Goal: Information Seeking & Learning: Learn about a topic

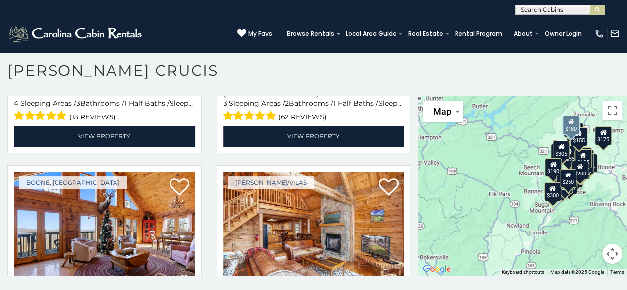
scroll to position [2774, 0]
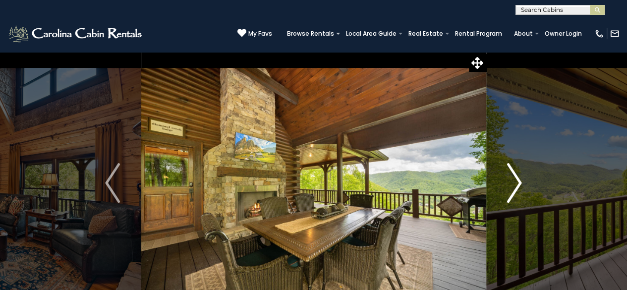
click at [515, 183] on img "Next" at bounding box center [514, 183] width 15 height 40
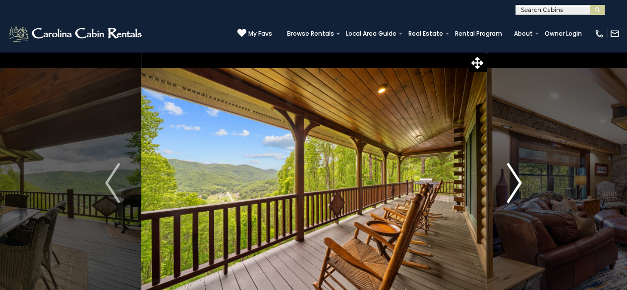
click at [515, 183] on img "Next" at bounding box center [514, 183] width 15 height 40
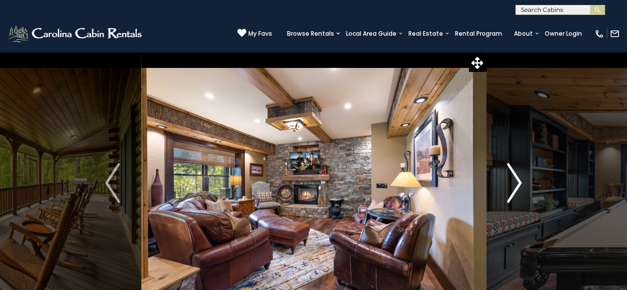
click at [515, 183] on img "Next" at bounding box center [514, 183] width 15 height 40
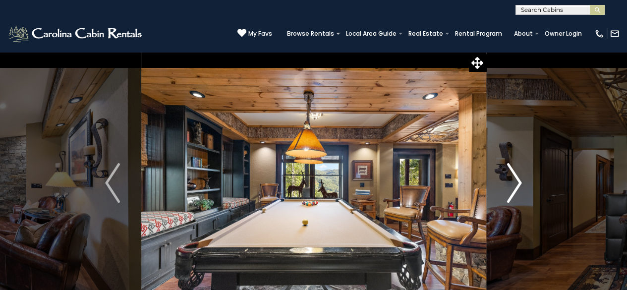
click at [515, 183] on img "Next" at bounding box center [514, 183] width 15 height 40
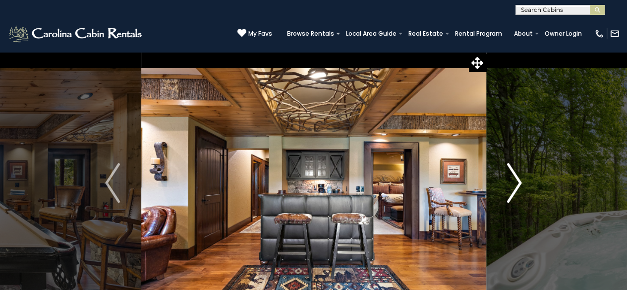
click at [515, 183] on img "Next" at bounding box center [514, 183] width 15 height 40
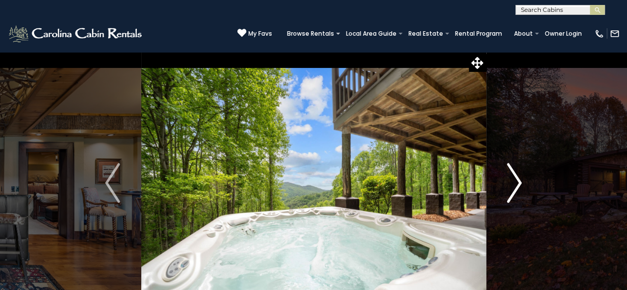
click at [515, 183] on img "Next" at bounding box center [514, 183] width 15 height 40
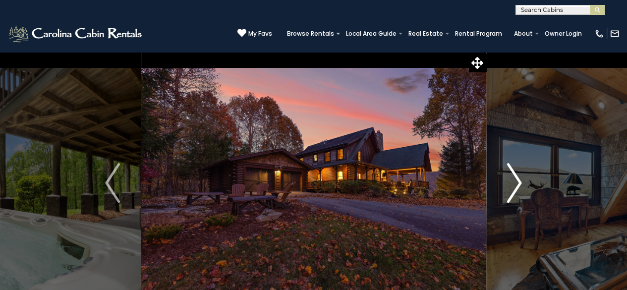
click at [515, 183] on img "Next" at bounding box center [514, 183] width 15 height 40
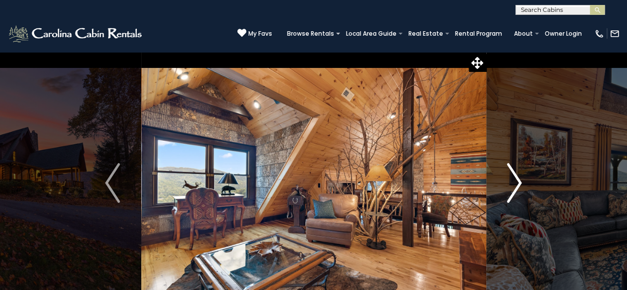
click at [515, 183] on img "Next" at bounding box center [514, 183] width 15 height 40
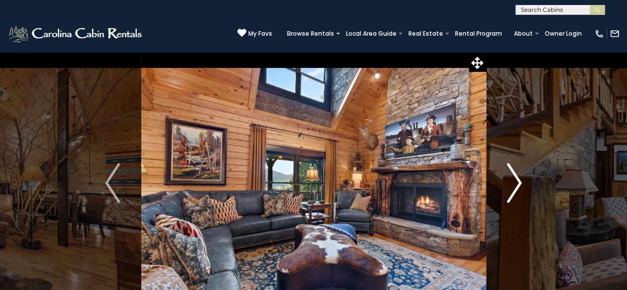
click at [515, 183] on img "Next" at bounding box center [514, 183] width 15 height 40
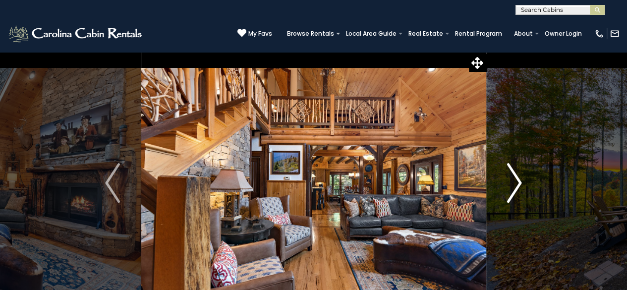
click at [515, 183] on img "Next" at bounding box center [514, 183] width 15 height 40
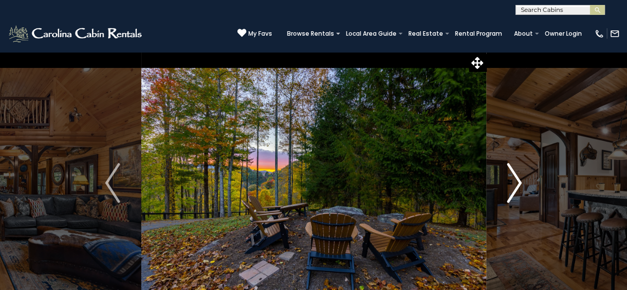
click at [515, 183] on img "Next" at bounding box center [514, 183] width 15 height 40
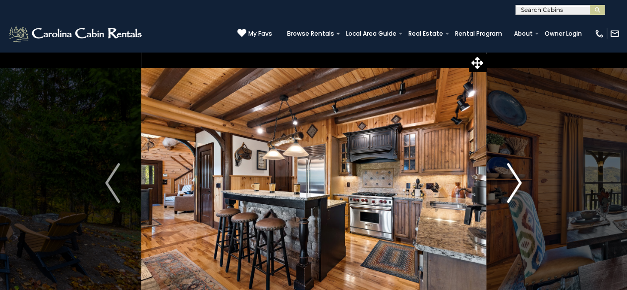
click at [515, 183] on img "Next" at bounding box center [514, 183] width 15 height 40
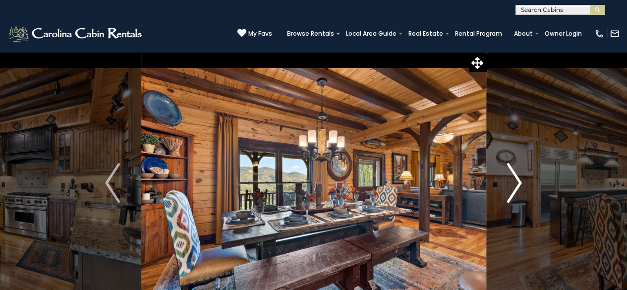
click at [515, 183] on img "Next" at bounding box center [514, 183] width 15 height 40
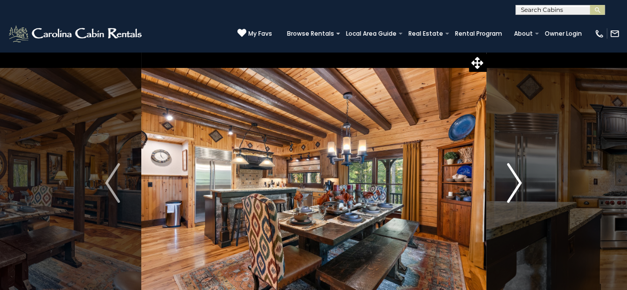
click at [515, 183] on img "Next" at bounding box center [514, 183] width 15 height 40
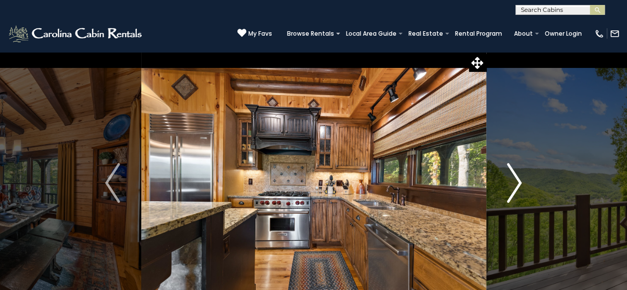
click at [515, 183] on img "Next" at bounding box center [514, 183] width 15 height 40
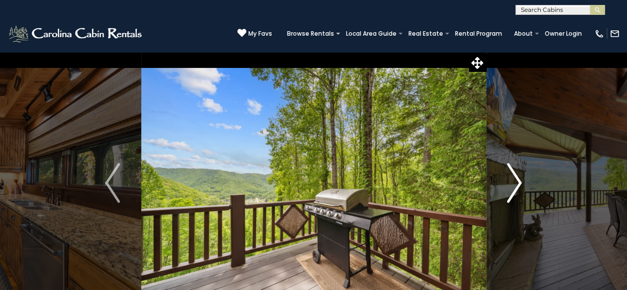
click at [515, 183] on img "Next" at bounding box center [514, 183] width 15 height 40
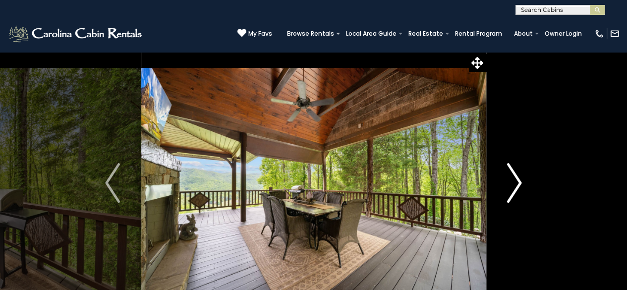
click at [515, 183] on img "Next" at bounding box center [514, 183] width 15 height 40
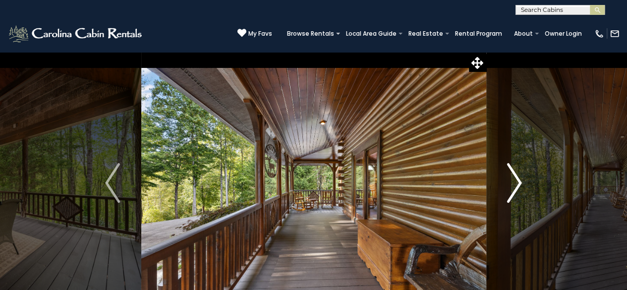
click at [515, 183] on img "Next" at bounding box center [514, 183] width 15 height 40
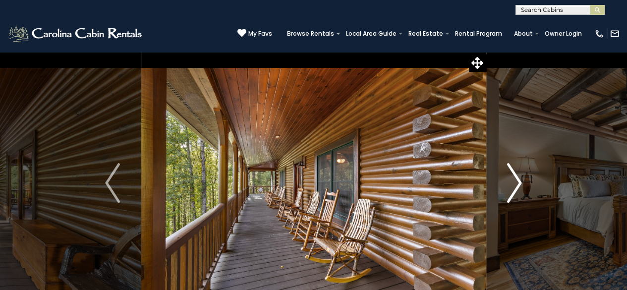
click at [515, 183] on img "Next" at bounding box center [514, 183] width 15 height 40
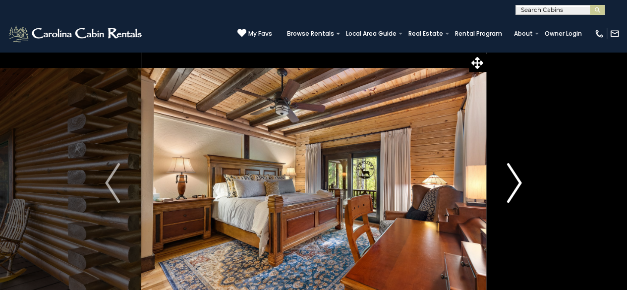
click at [515, 183] on img "Next" at bounding box center [514, 183] width 15 height 40
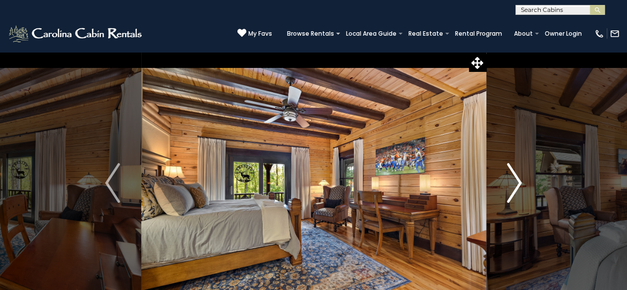
click at [515, 183] on img "Next" at bounding box center [514, 183] width 15 height 40
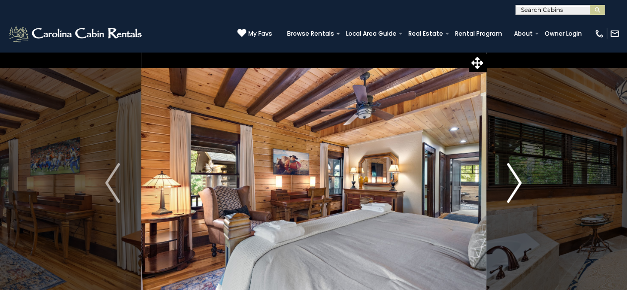
click at [515, 183] on img "Next" at bounding box center [514, 183] width 15 height 40
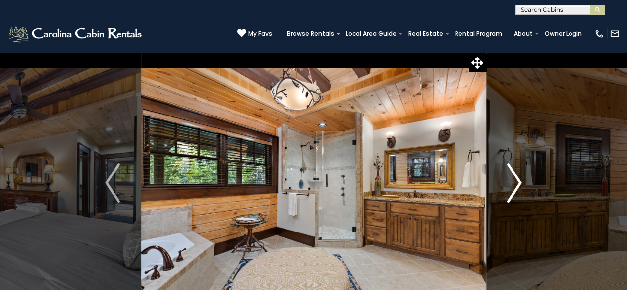
click at [515, 183] on img "Next" at bounding box center [514, 183] width 15 height 40
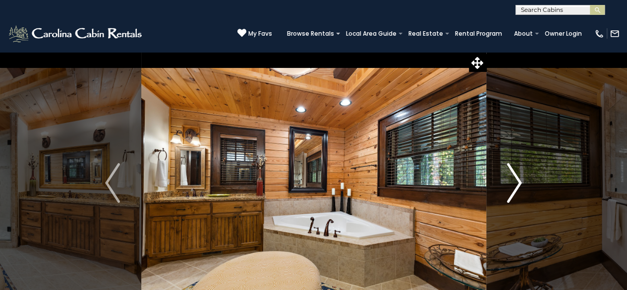
click at [515, 183] on img "Next" at bounding box center [514, 183] width 15 height 40
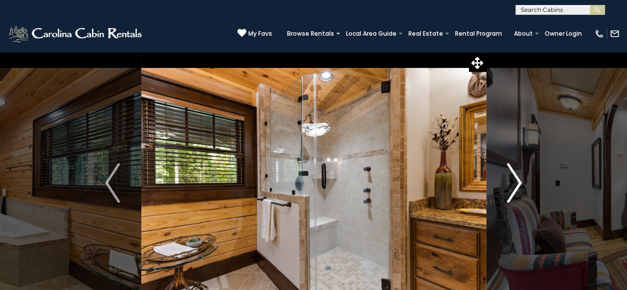
click at [515, 183] on img "Next" at bounding box center [514, 183] width 15 height 40
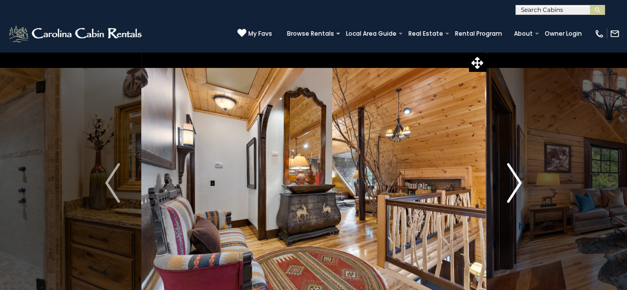
click at [515, 183] on img "Next" at bounding box center [514, 183] width 15 height 40
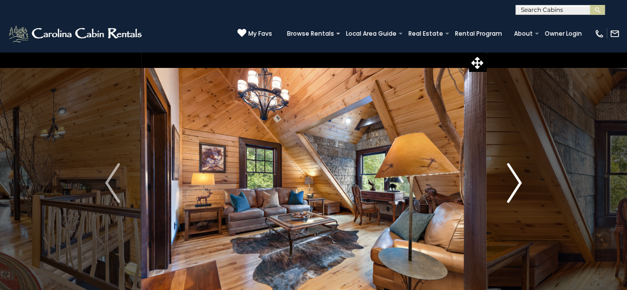
click at [515, 183] on img "Next" at bounding box center [514, 183] width 15 height 40
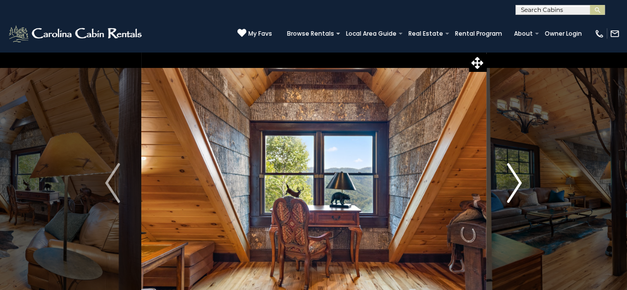
click at [515, 183] on img "Next" at bounding box center [514, 183] width 15 height 40
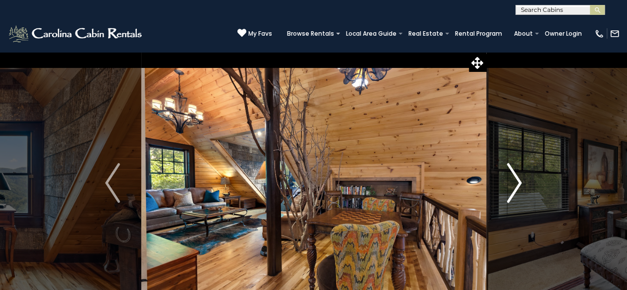
click at [515, 183] on img "Next" at bounding box center [514, 183] width 15 height 40
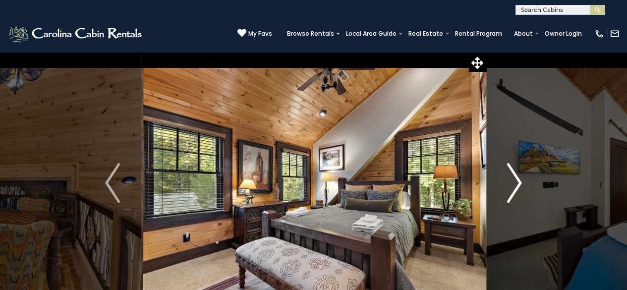
click at [515, 183] on img "Next" at bounding box center [514, 183] width 15 height 40
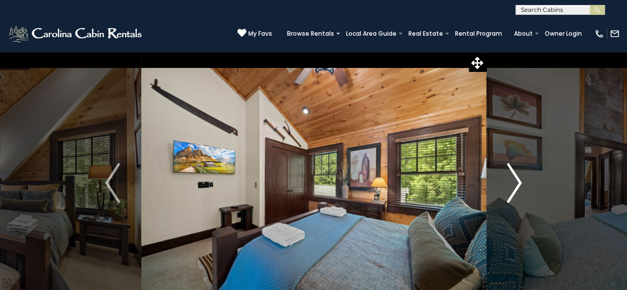
click at [515, 183] on img "Next" at bounding box center [514, 183] width 15 height 40
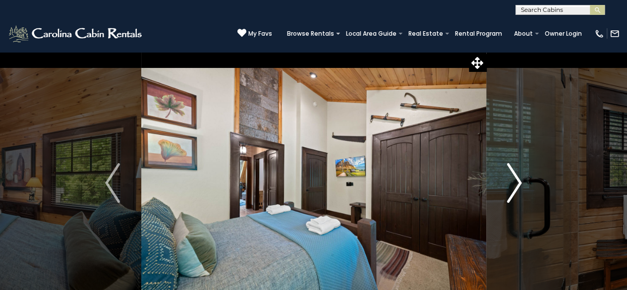
click at [515, 183] on img "Next" at bounding box center [514, 183] width 15 height 40
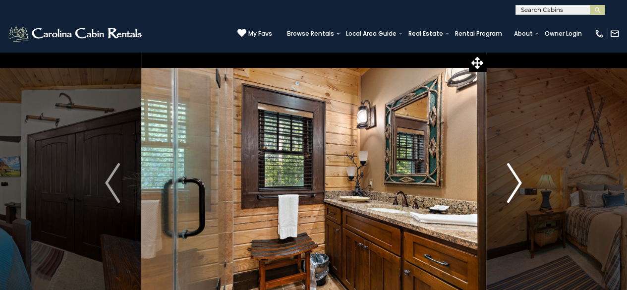
click at [515, 183] on img "Next" at bounding box center [514, 183] width 15 height 40
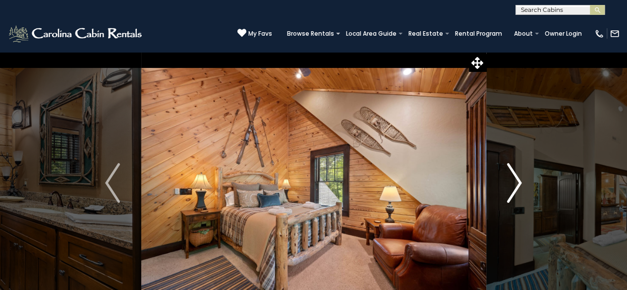
click at [515, 183] on img "Next" at bounding box center [514, 183] width 15 height 40
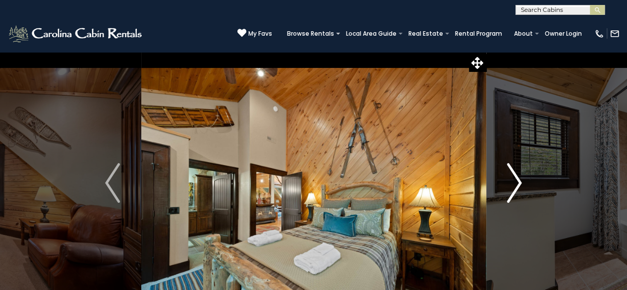
click at [515, 183] on img "Next" at bounding box center [514, 183] width 15 height 40
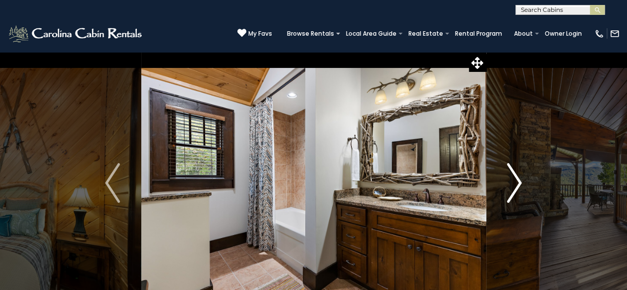
click at [515, 183] on img "Next" at bounding box center [514, 183] width 15 height 40
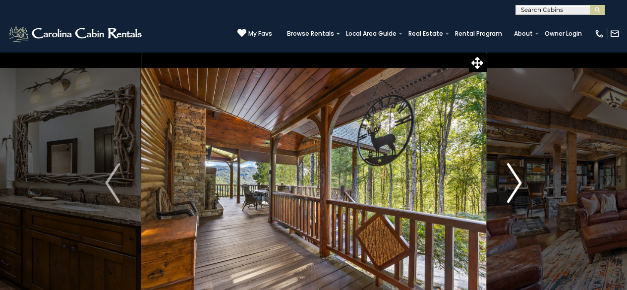
click at [515, 183] on img "Next" at bounding box center [514, 183] width 15 height 40
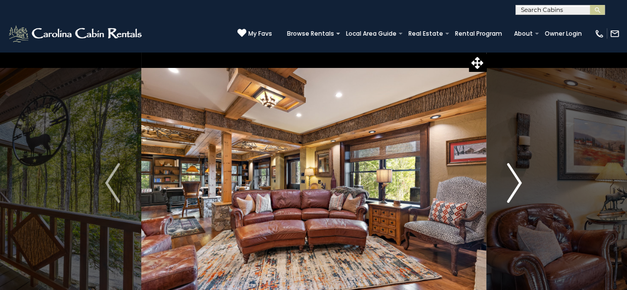
click at [515, 183] on img "Next" at bounding box center [514, 183] width 15 height 40
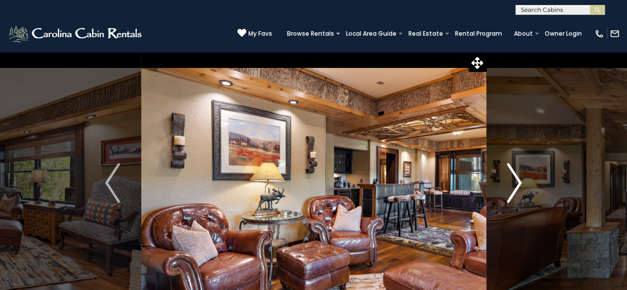
click at [515, 183] on img "Next" at bounding box center [514, 183] width 15 height 40
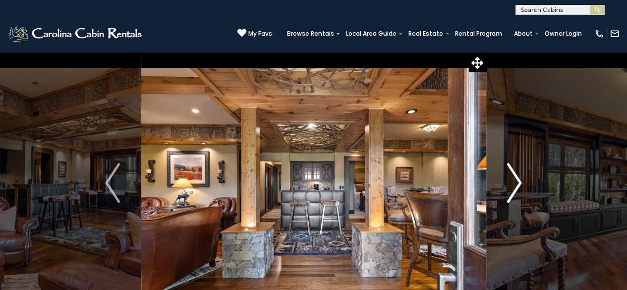
click at [515, 183] on img "Next" at bounding box center [514, 183] width 15 height 40
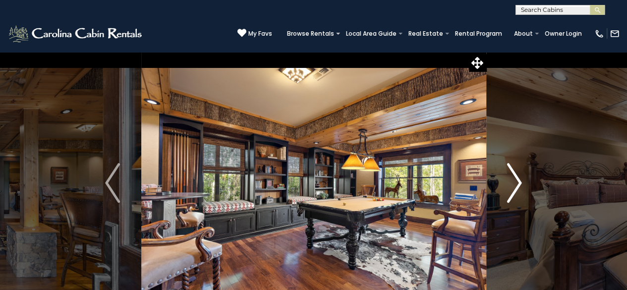
click at [515, 183] on img "Next" at bounding box center [514, 183] width 15 height 40
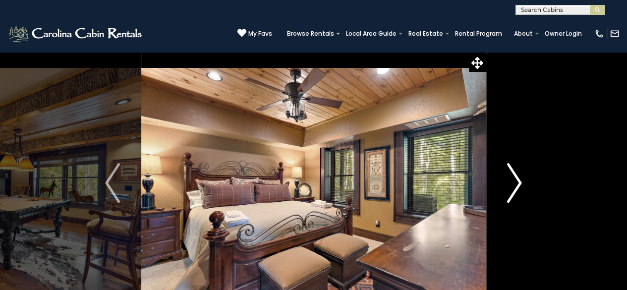
click at [515, 183] on img "Next" at bounding box center [514, 183] width 15 height 40
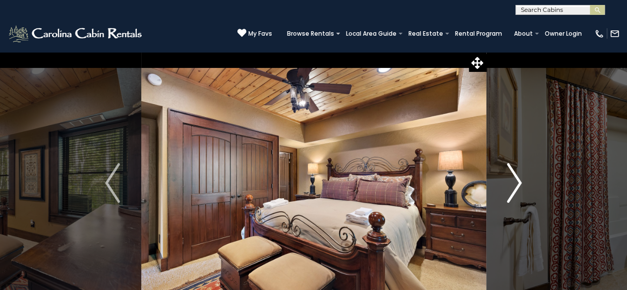
click at [515, 183] on img "Next" at bounding box center [514, 183] width 15 height 40
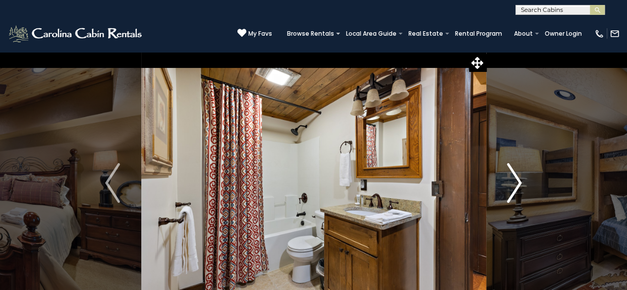
click at [515, 183] on img "Next" at bounding box center [514, 183] width 15 height 40
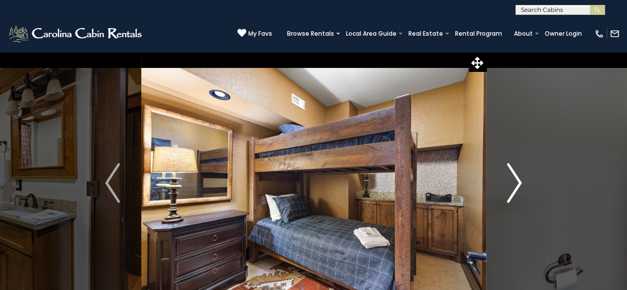
click at [515, 183] on img "Next" at bounding box center [514, 183] width 15 height 40
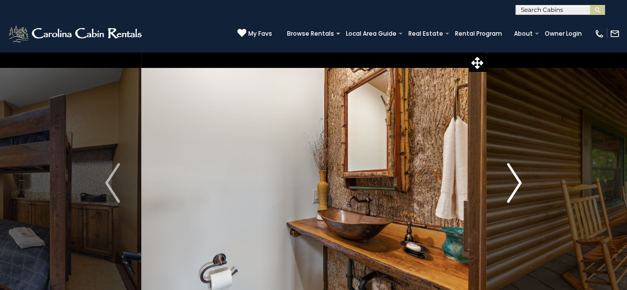
click at [515, 183] on img "Next" at bounding box center [514, 183] width 15 height 40
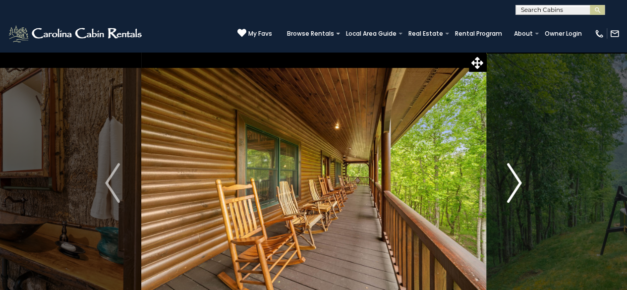
click at [515, 183] on img "Next" at bounding box center [514, 183] width 15 height 40
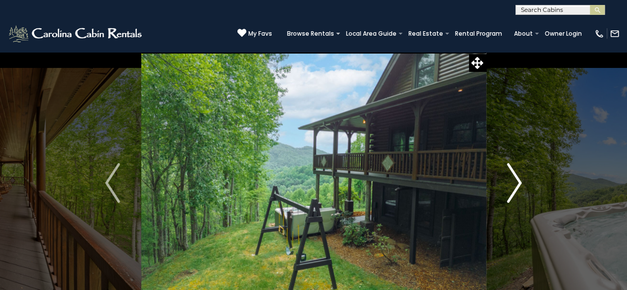
click at [515, 183] on img "Next" at bounding box center [514, 183] width 15 height 40
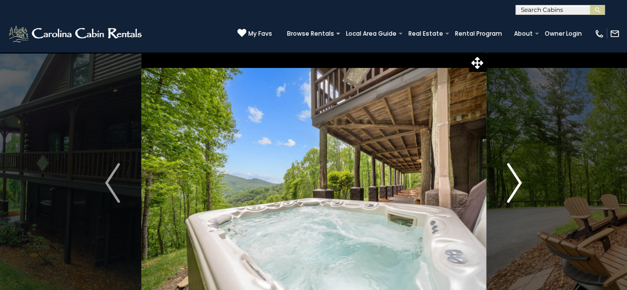
click at [515, 183] on img "Next" at bounding box center [514, 183] width 15 height 40
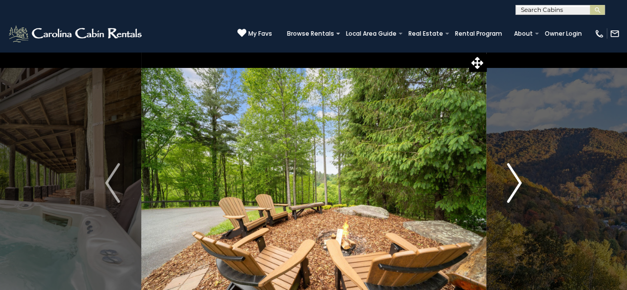
click at [515, 183] on img "Next" at bounding box center [514, 183] width 15 height 40
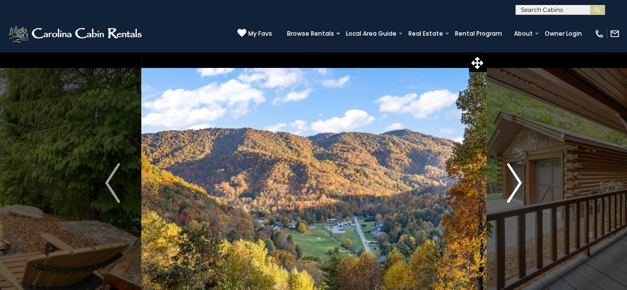
click at [515, 183] on img "Next" at bounding box center [514, 183] width 15 height 40
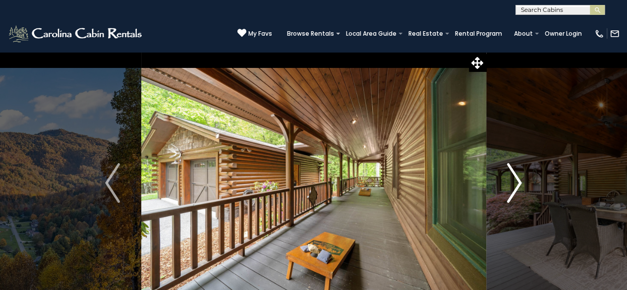
click at [515, 183] on img "Next" at bounding box center [514, 183] width 15 height 40
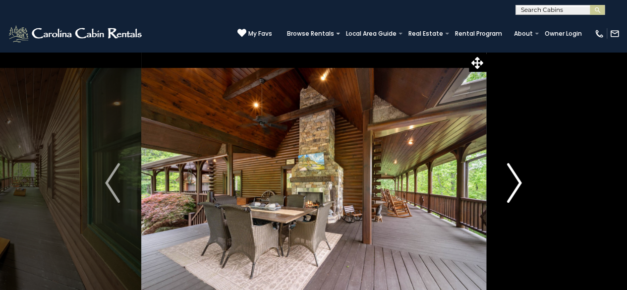
click at [515, 183] on img "Next" at bounding box center [514, 183] width 15 height 40
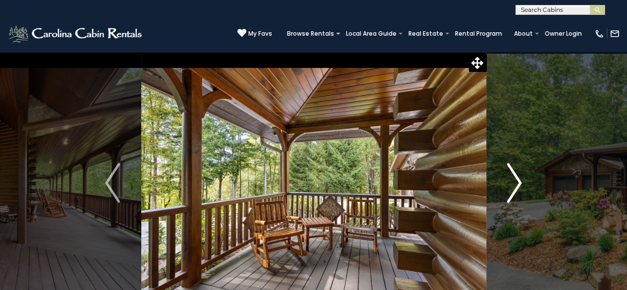
click at [515, 183] on img "Next" at bounding box center [514, 183] width 15 height 40
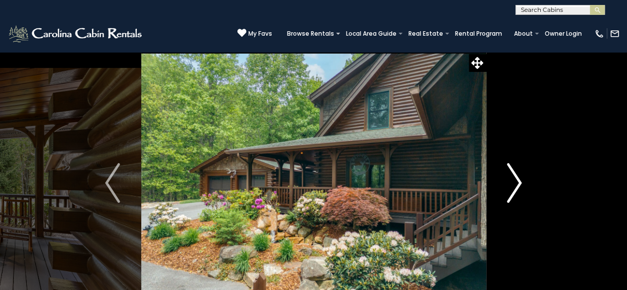
click at [515, 183] on img "Next" at bounding box center [514, 183] width 15 height 40
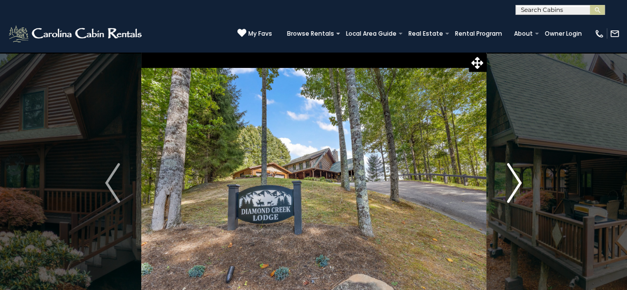
click at [515, 183] on img "Next" at bounding box center [514, 183] width 15 height 40
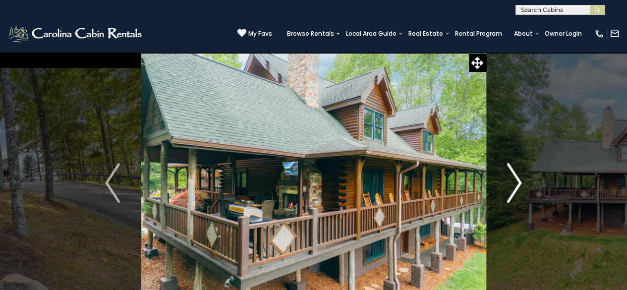
click at [515, 183] on img "Next" at bounding box center [514, 183] width 15 height 40
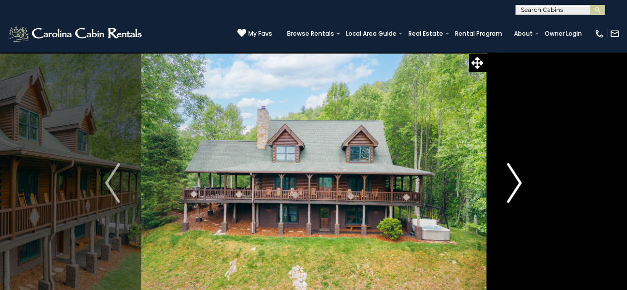
click at [515, 183] on img "Next" at bounding box center [514, 183] width 15 height 40
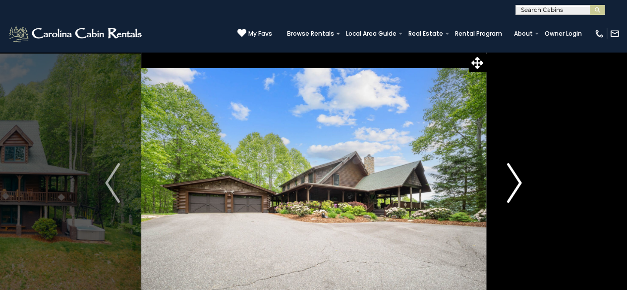
click at [515, 183] on img "Next" at bounding box center [514, 183] width 15 height 40
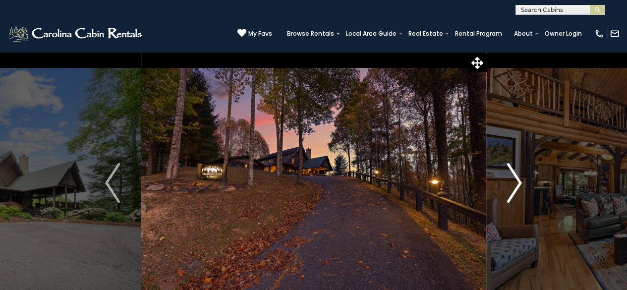
click at [515, 183] on img "Next" at bounding box center [514, 183] width 15 height 40
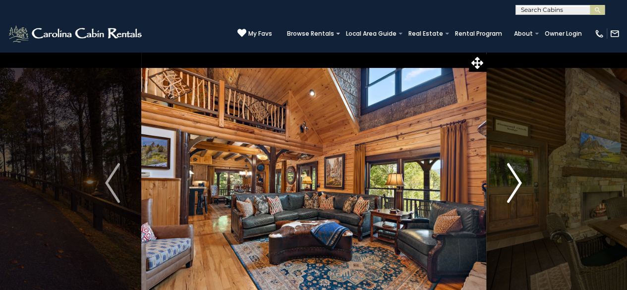
click at [515, 183] on img "Next" at bounding box center [514, 183] width 15 height 40
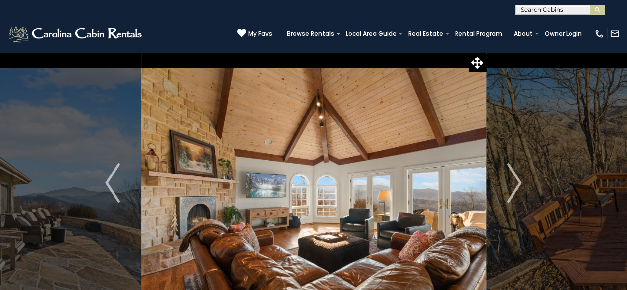
click at [515, 176] on img "Next" at bounding box center [514, 183] width 15 height 40
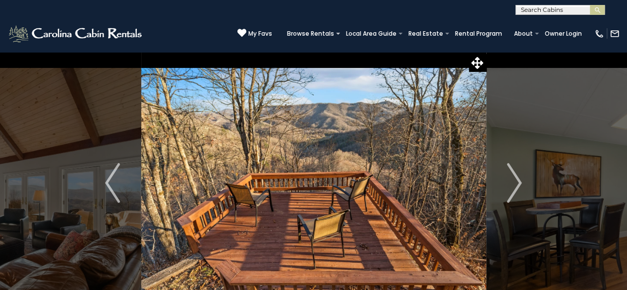
click at [515, 176] on img "Next" at bounding box center [514, 183] width 15 height 40
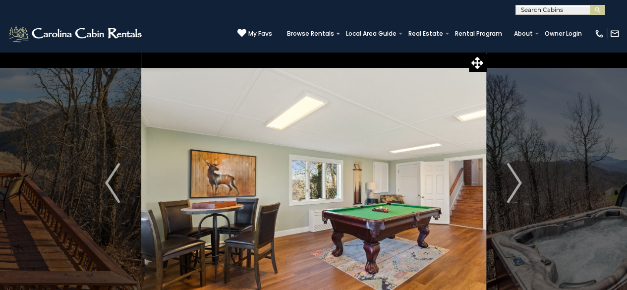
click at [515, 176] on img "Next" at bounding box center [514, 183] width 15 height 40
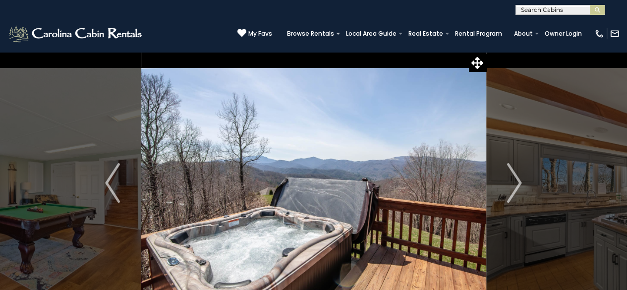
click at [515, 176] on img "Next" at bounding box center [514, 183] width 15 height 40
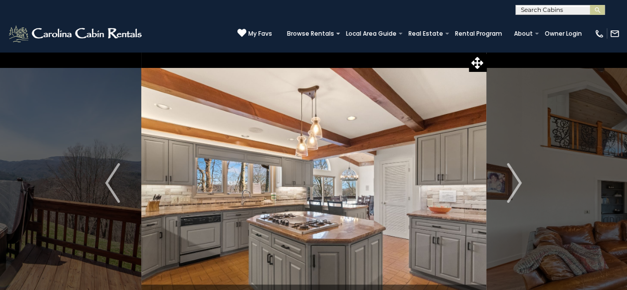
click at [515, 176] on img "Next" at bounding box center [514, 183] width 15 height 40
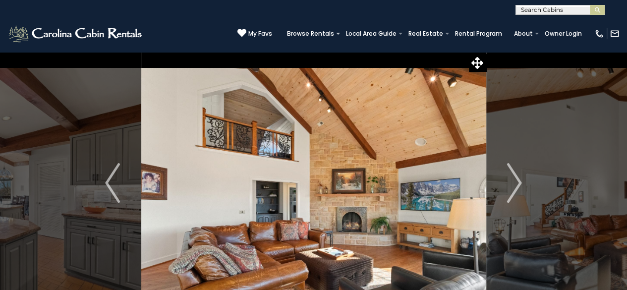
click at [515, 176] on img "Next" at bounding box center [514, 183] width 15 height 40
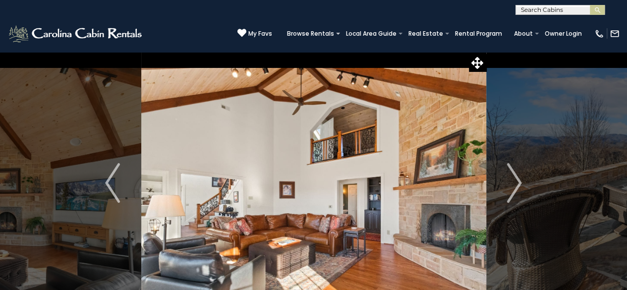
click at [515, 176] on img "Next" at bounding box center [514, 183] width 15 height 40
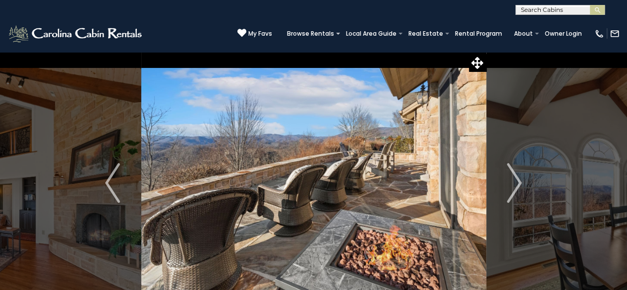
click at [515, 176] on img "Next" at bounding box center [514, 183] width 15 height 40
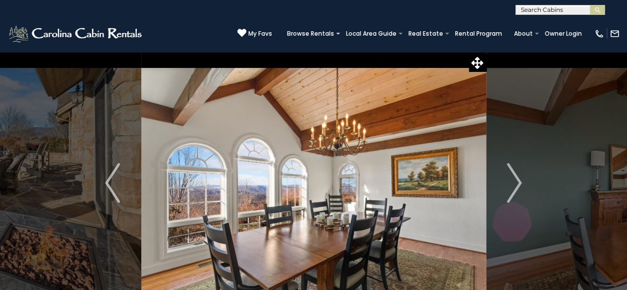
click at [515, 176] on img "Next" at bounding box center [514, 183] width 15 height 40
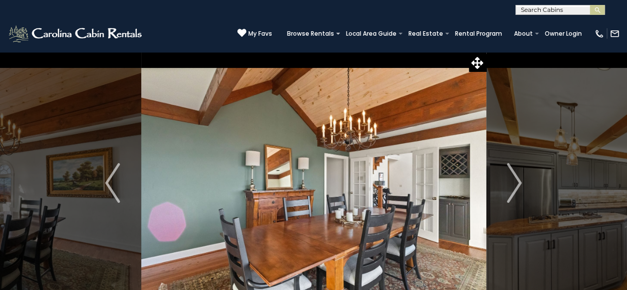
click at [515, 176] on img "Next" at bounding box center [514, 183] width 15 height 40
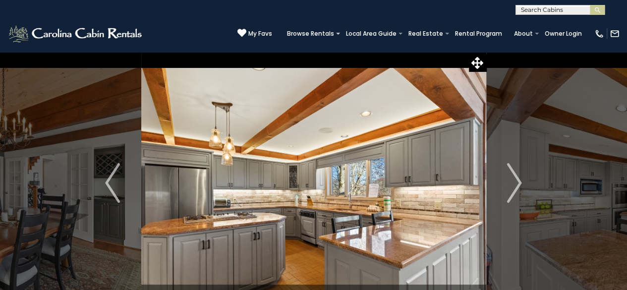
click at [515, 176] on img "Next" at bounding box center [514, 183] width 15 height 40
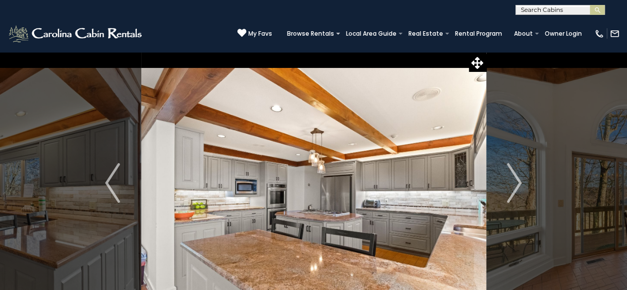
click at [515, 176] on img "Next" at bounding box center [514, 183] width 15 height 40
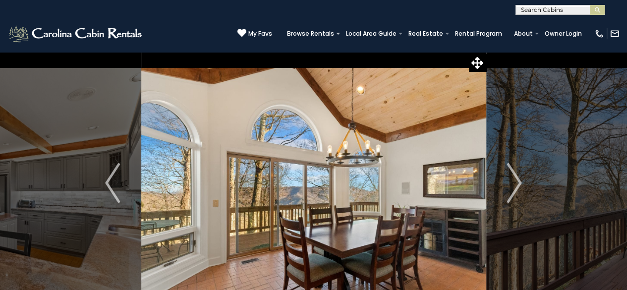
click at [515, 176] on img "Next" at bounding box center [514, 183] width 15 height 40
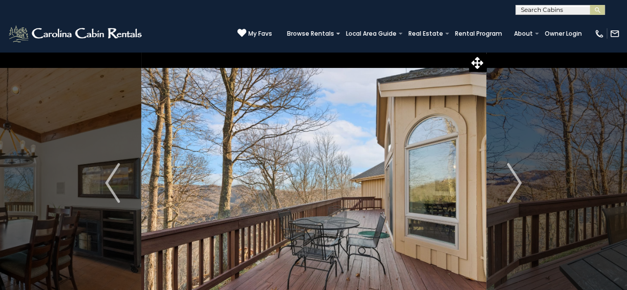
click at [515, 176] on img "Next" at bounding box center [514, 183] width 15 height 40
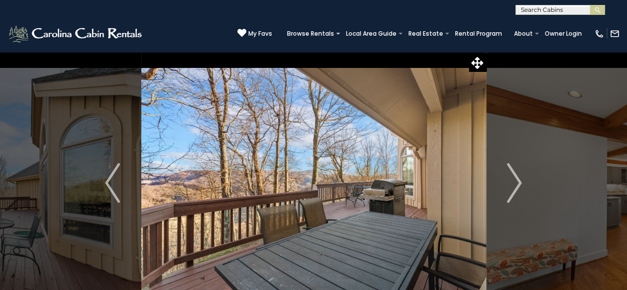
click at [515, 176] on img "Next" at bounding box center [514, 183] width 15 height 40
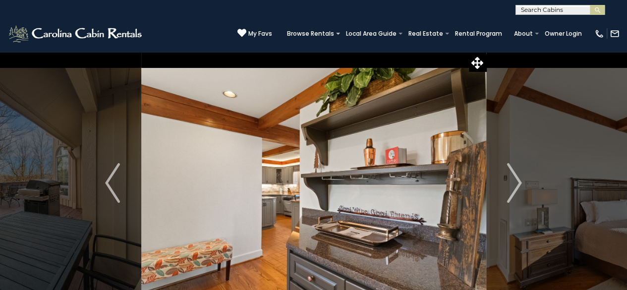
click at [515, 176] on img "Next" at bounding box center [514, 183] width 15 height 40
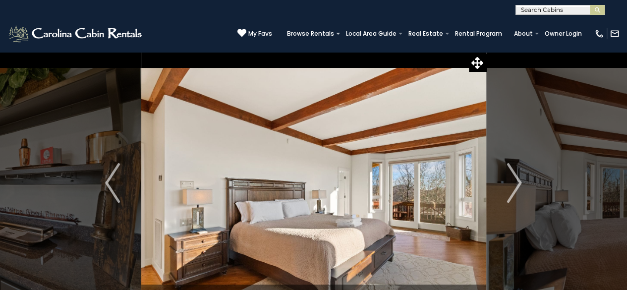
click at [515, 176] on img "Next" at bounding box center [514, 183] width 15 height 40
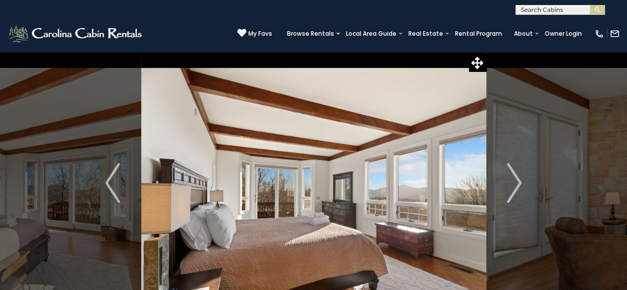
click at [515, 176] on img "Next" at bounding box center [514, 183] width 15 height 40
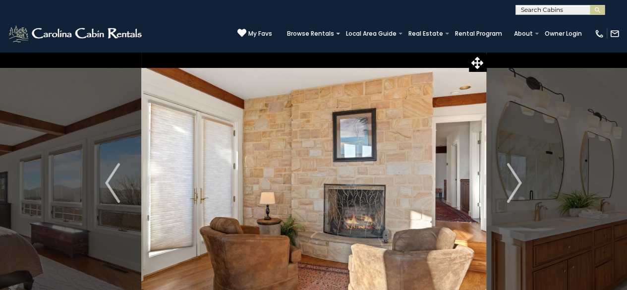
click at [515, 176] on img "Next" at bounding box center [514, 183] width 15 height 40
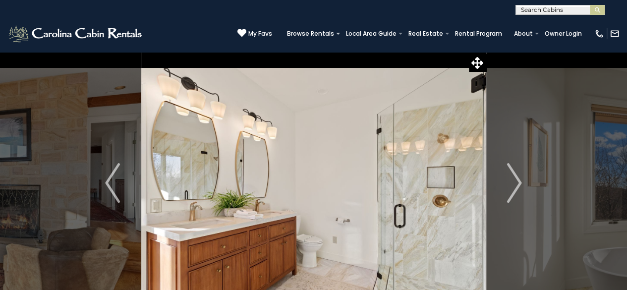
click at [515, 176] on img "Next" at bounding box center [514, 183] width 15 height 40
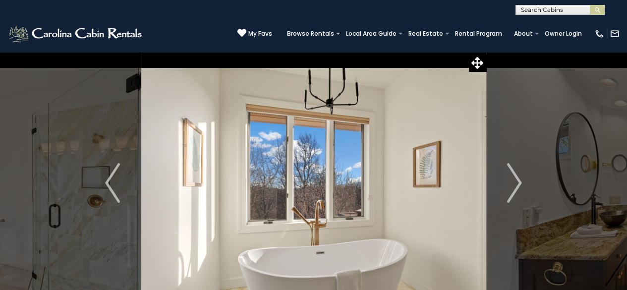
click at [515, 176] on img "Next" at bounding box center [514, 183] width 15 height 40
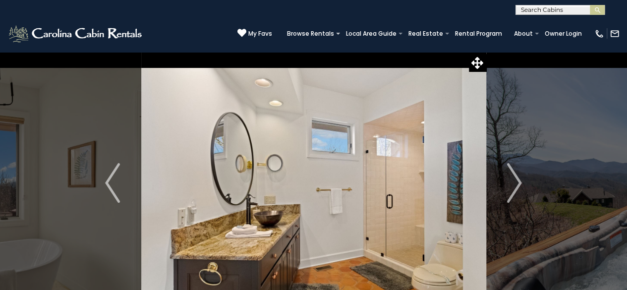
click at [515, 176] on img "Next" at bounding box center [514, 183] width 15 height 40
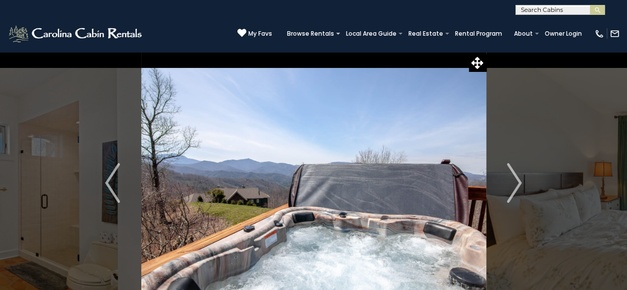
click at [515, 176] on img "Next" at bounding box center [514, 183] width 15 height 40
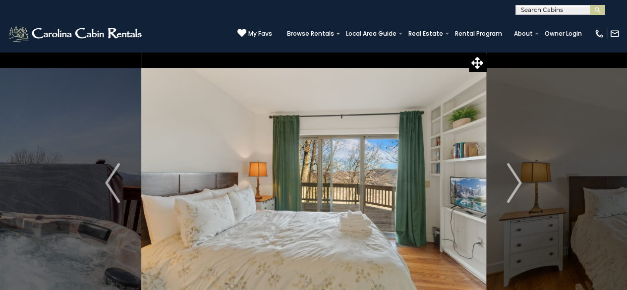
click at [515, 176] on img "Next" at bounding box center [514, 183] width 15 height 40
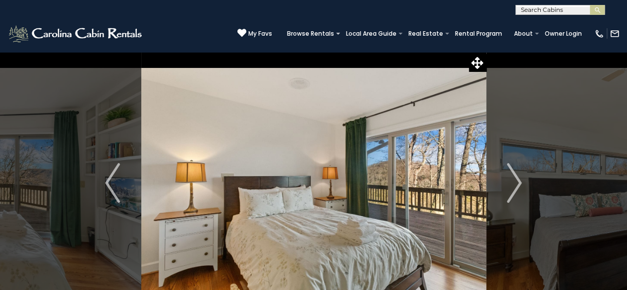
click at [515, 176] on img "Next" at bounding box center [514, 183] width 15 height 40
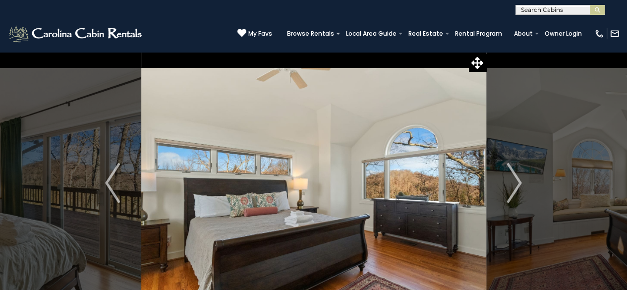
click at [515, 176] on img "Next" at bounding box center [514, 183] width 15 height 40
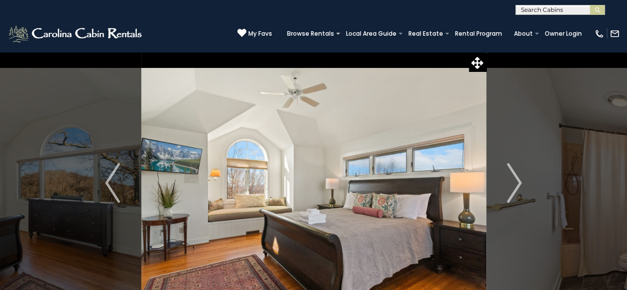
click at [515, 176] on img "Next" at bounding box center [514, 183] width 15 height 40
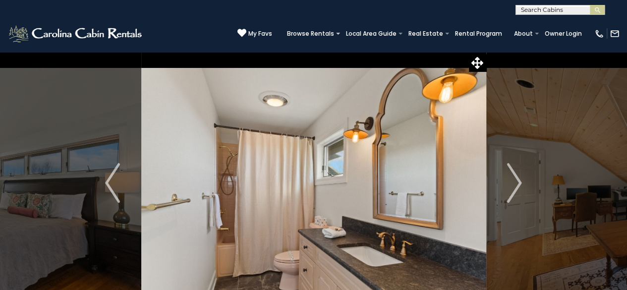
click at [515, 176] on img "Next" at bounding box center [514, 183] width 15 height 40
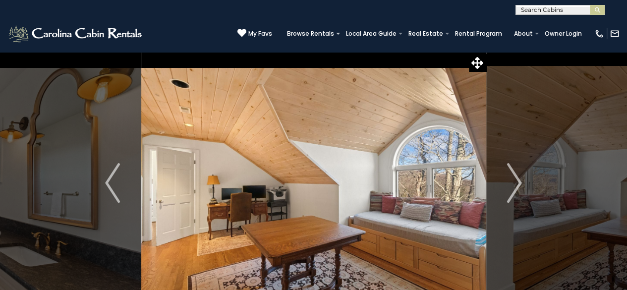
click at [515, 176] on img "Next" at bounding box center [514, 183] width 15 height 40
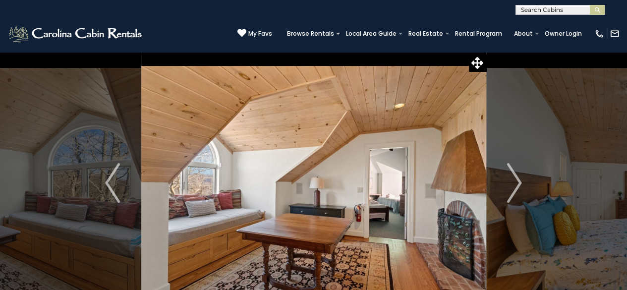
click at [515, 176] on img "Next" at bounding box center [514, 183] width 15 height 40
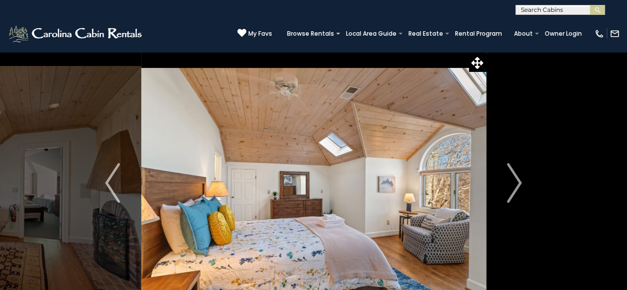
click at [515, 176] on img "Next" at bounding box center [514, 183] width 15 height 40
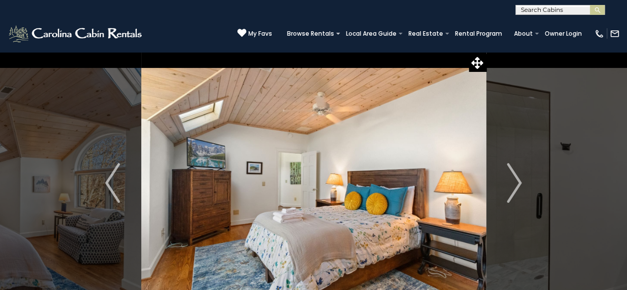
click at [515, 176] on img "Next" at bounding box center [514, 183] width 15 height 40
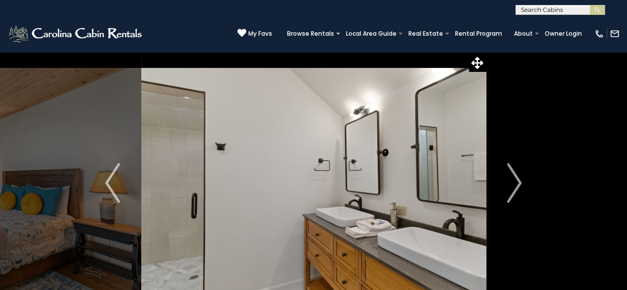
click at [515, 176] on img "Next" at bounding box center [514, 183] width 15 height 40
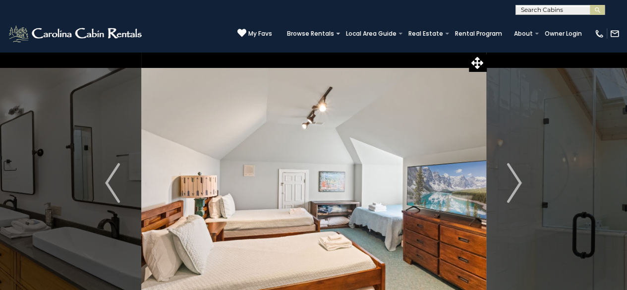
click at [515, 176] on img "Next" at bounding box center [514, 183] width 15 height 40
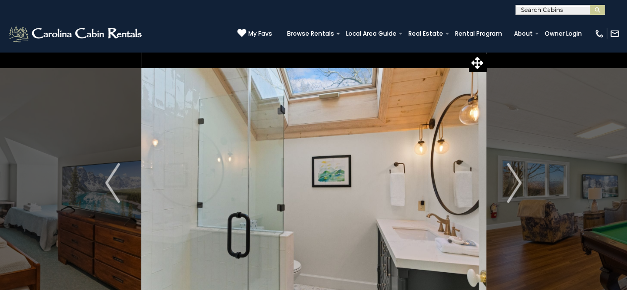
click at [515, 176] on img "Next" at bounding box center [514, 183] width 15 height 40
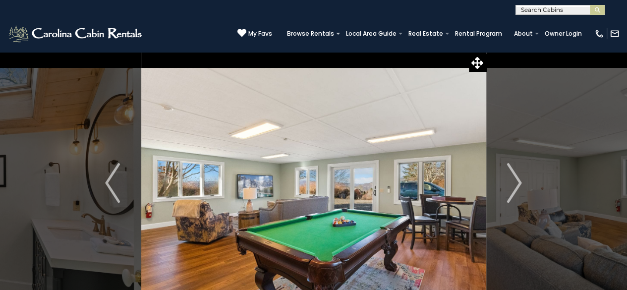
click at [515, 176] on img "Next" at bounding box center [514, 183] width 15 height 40
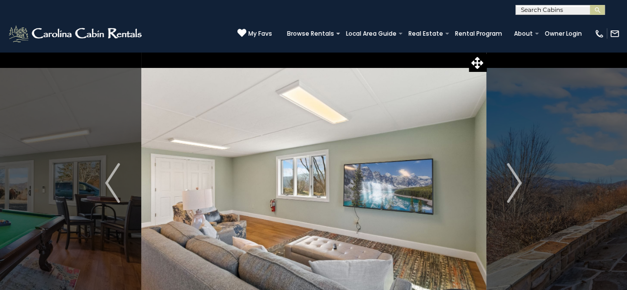
click at [515, 176] on img "Next" at bounding box center [514, 183] width 15 height 40
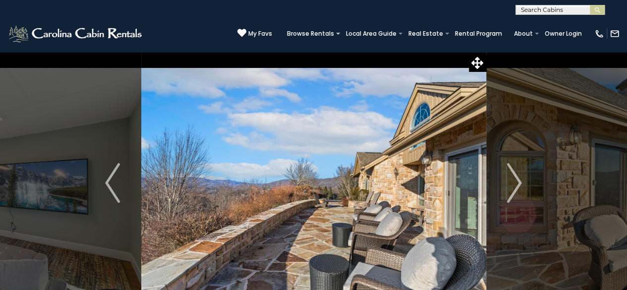
click at [515, 176] on img "Next" at bounding box center [514, 183] width 15 height 40
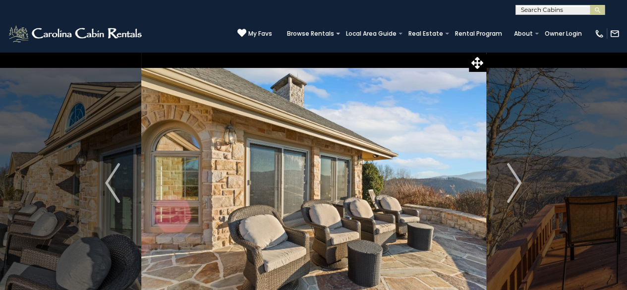
click at [515, 176] on img "Next" at bounding box center [514, 183] width 15 height 40
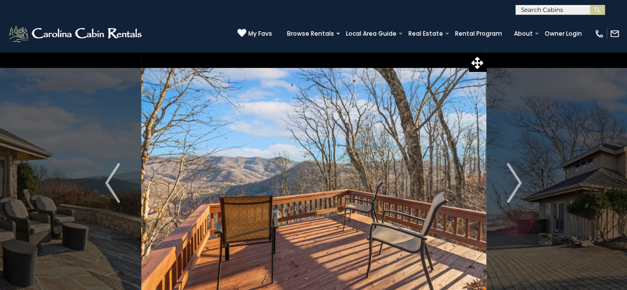
click at [515, 176] on img "Next" at bounding box center [514, 183] width 15 height 40
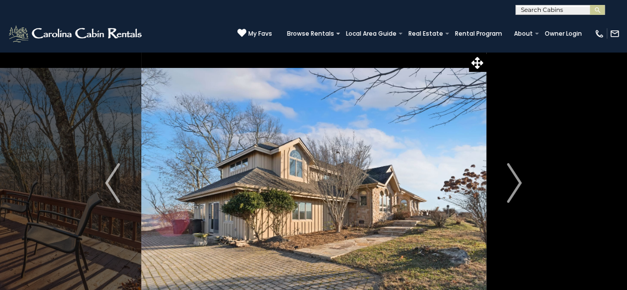
click at [515, 176] on img "Next" at bounding box center [514, 183] width 15 height 40
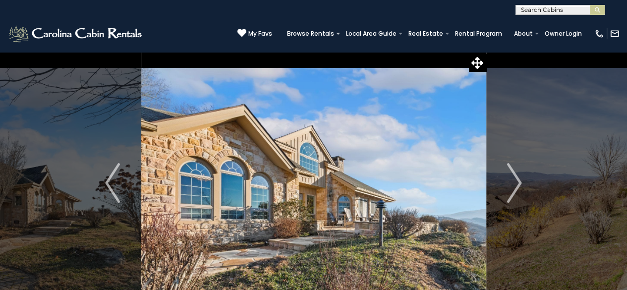
click at [515, 176] on img "Next" at bounding box center [514, 183] width 15 height 40
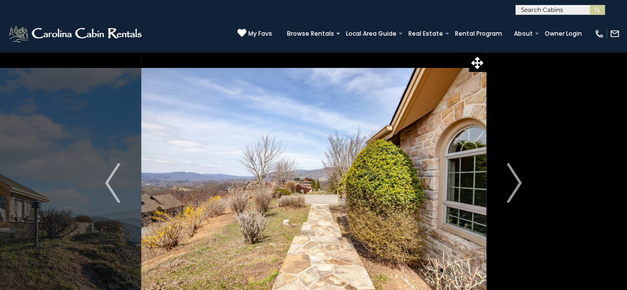
click at [515, 176] on img "Next" at bounding box center [514, 183] width 15 height 40
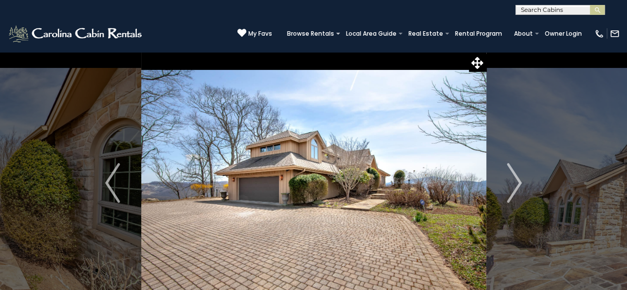
click at [515, 176] on img "Next" at bounding box center [514, 183] width 15 height 40
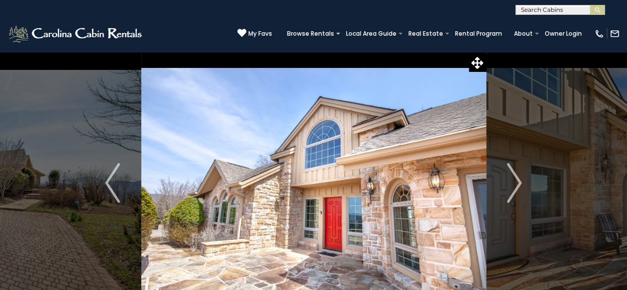
click at [515, 176] on img "Next" at bounding box center [514, 183] width 15 height 40
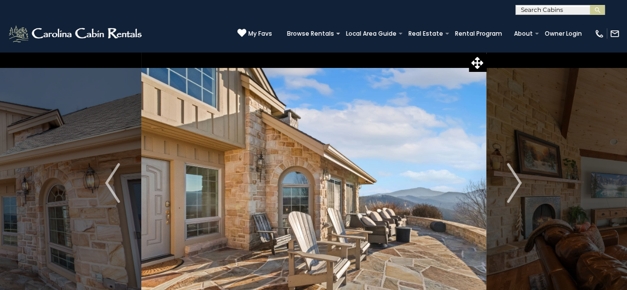
click at [515, 176] on img "Next" at bounding box center [514, 183] width 15 height 40
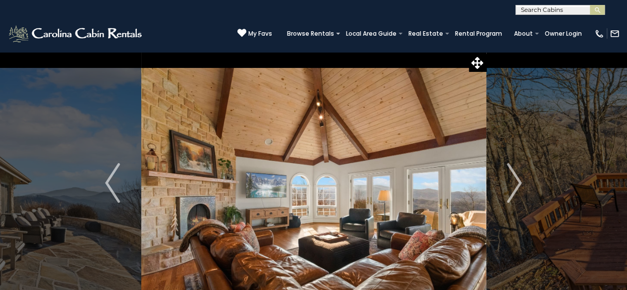
click at [515, 176] on img "Next" at bounding box center [514, 183] width 15 height 40
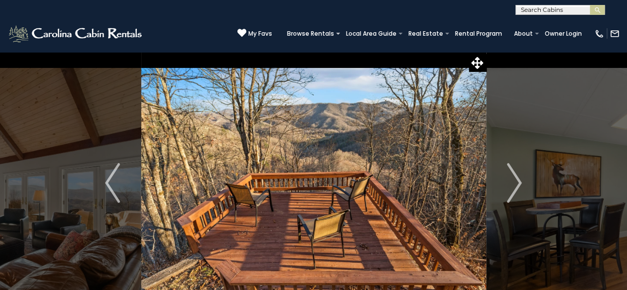
click at [515, 176] on img "Next" at bounding box center [514, 183] width 15 height 40
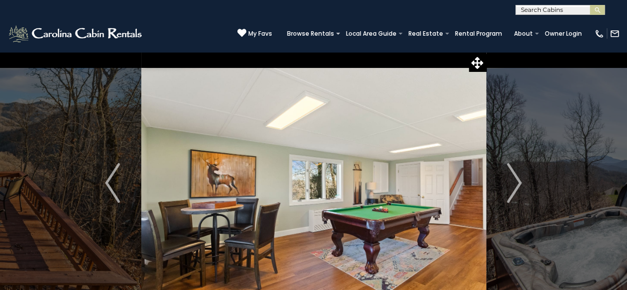
click at [515, 176] on img "Next" at bounding box center [514, 183] width 15 height 40
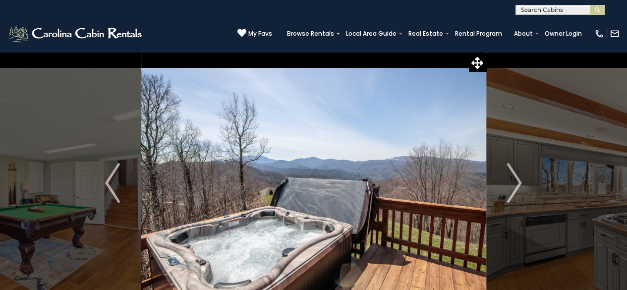
click at [515, 176] on img "Next" at bounding box center [514, 183] width 15 height 40
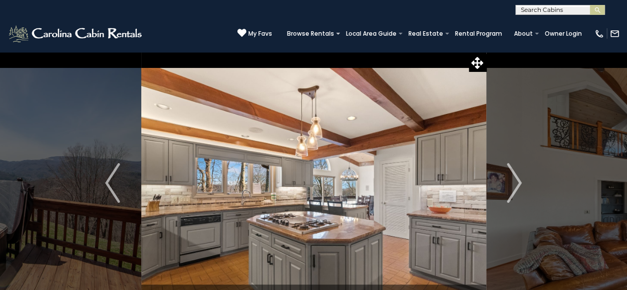
click at [515, 176] on img "Next" at bounding box center [514, 183] width 15 height 40
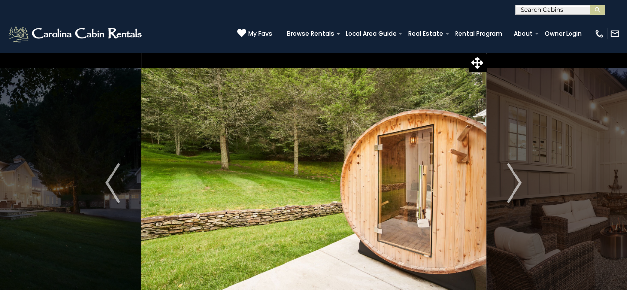
click at [509, 176] on img "Next" at bounding box center [514, 183] width 15 height 40
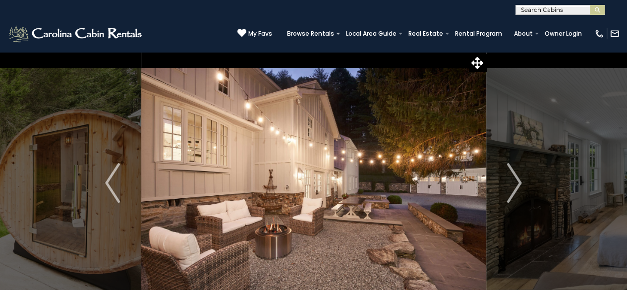
click at [509, 176] on img "Next" at bounding box center [514, 183] width 15 height 40
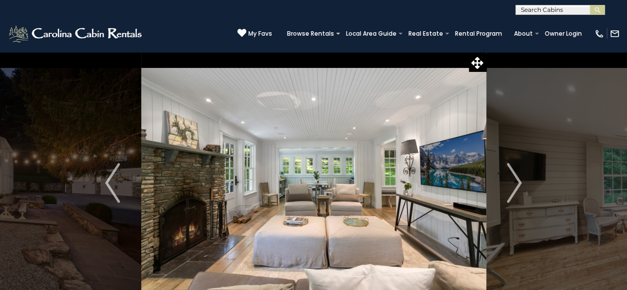
click at [509, 176] on img "Next" at bounding box center [514, 183] width 15 height 40
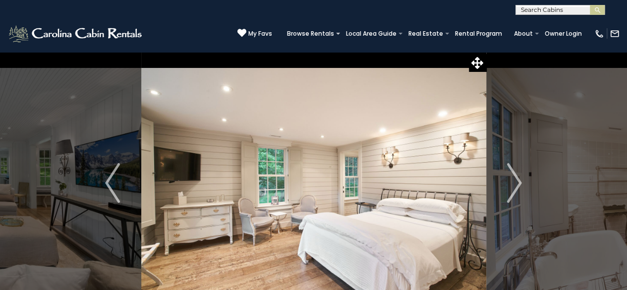
click at [509, 176] on img "Next" at bounding box center [514, 183] width 15 height 40
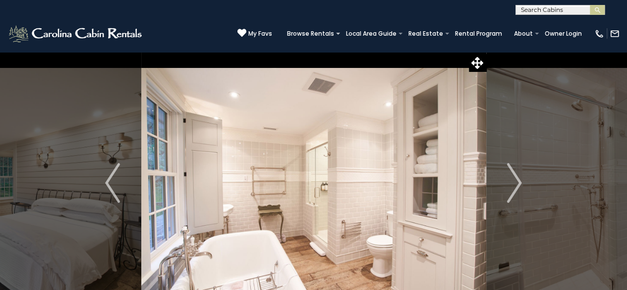
click at [509, 176] on img "Next" at bounding box center [514, 183] width 15 height 40
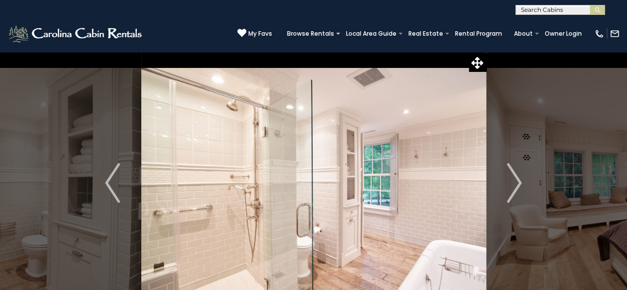
click at [509, 176] on img "Next" at bounding box center [514, 183] width 15 height 40
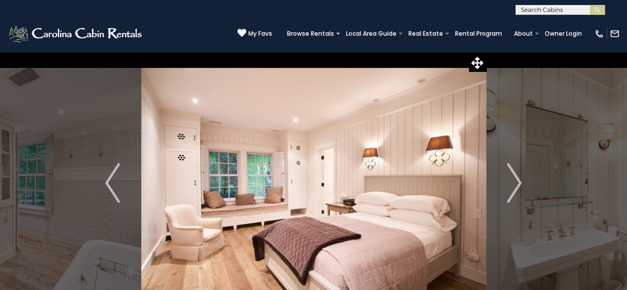
click at [509, 176] on img "Next" at bounding box center [514, 183] width 15 height 40
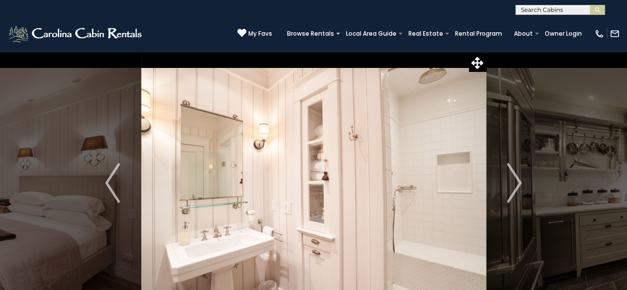
click at [509, 176] on img "Next" at bounding box center [514, 183] width 15 height 40
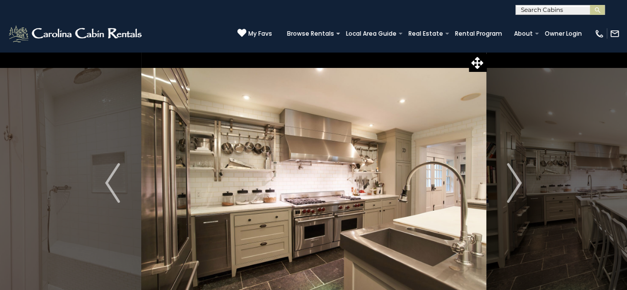
click at [509, 176] on img "Next" at bounding box center [514, 183] width 15 height 40
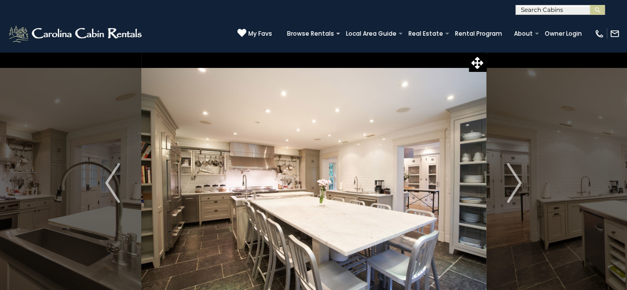
click at [509, 176] on img "Next" at bounding box center [514, 183] width 15 height 40
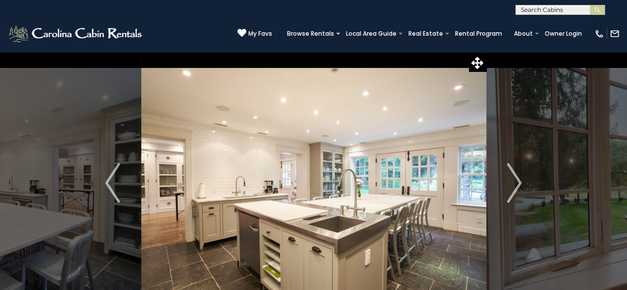
click at [509, 176] on img "Next" at bounding box center [514, 183] width 15 height 40
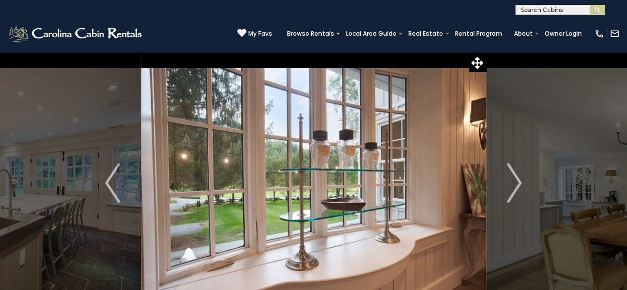
click at [509, 176] on img "Next" at bounding box center [514, 183] width 15 height 40
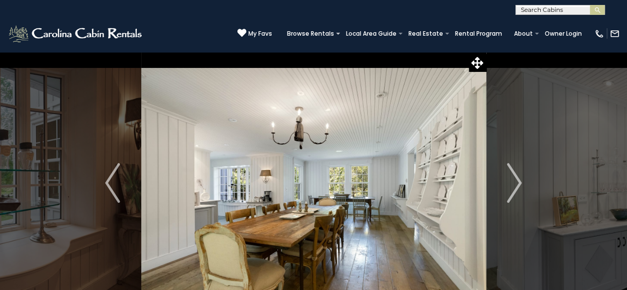
click at [509, 176] on img "Next" at bounding box center [514, 183] width 15 height 40
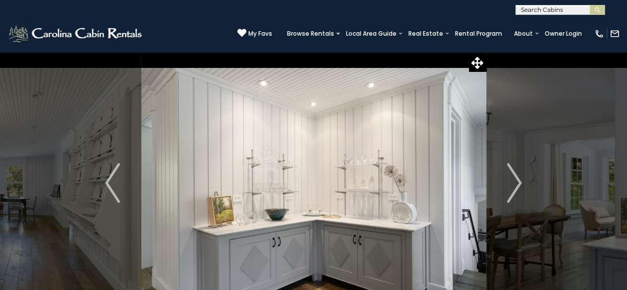
click at [509, 176] on img "Next" at bounding box center [514, 183] width 15 height 40
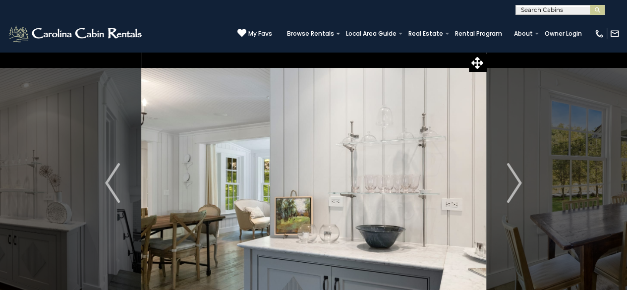
click at [509, 176] on img "Next" at bounding box center [514, 183] width 15 height 40
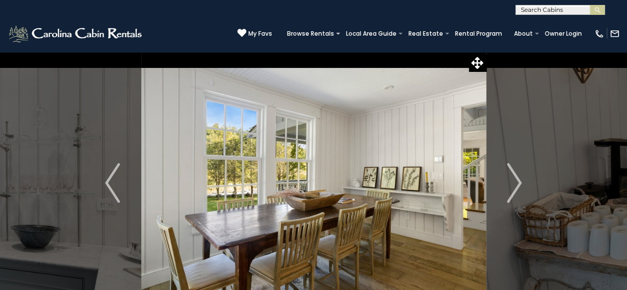
click at [509, 176] on img "Next" at bounding box center [514, 183] width 15 height 40
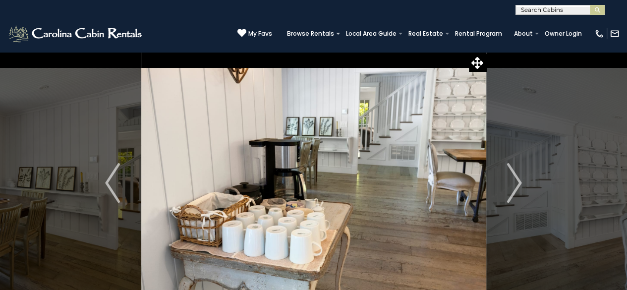
click at [509, 176] on img "Next" at bounding box center [514, 183] width 15 height 40
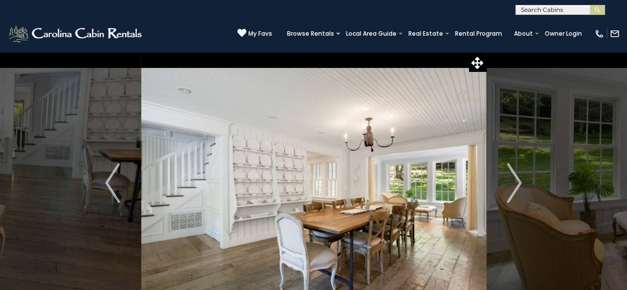
click at [509, 176] on img "Next" at bounding box center [514, 183] width 15 height 40
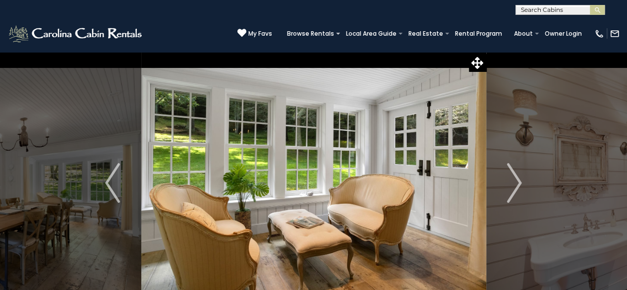
click at [509, 176] on img "Next" at bounding box center [514, 183] width 15 height 40
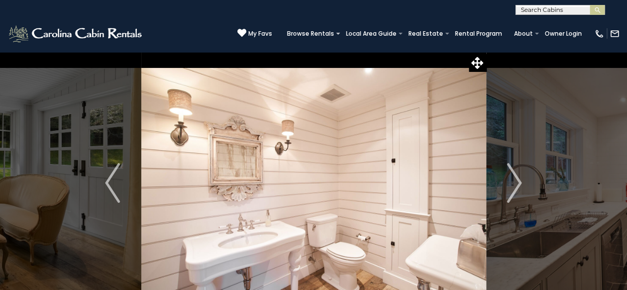
click at [509, 176] on img "Next" at bounding box center [514, 183] width 15 height 40
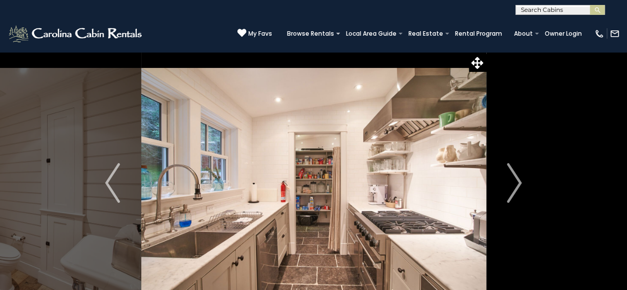
click at [509, 176] on img "Next" at bounding box center [514, 183] width 15 height 40
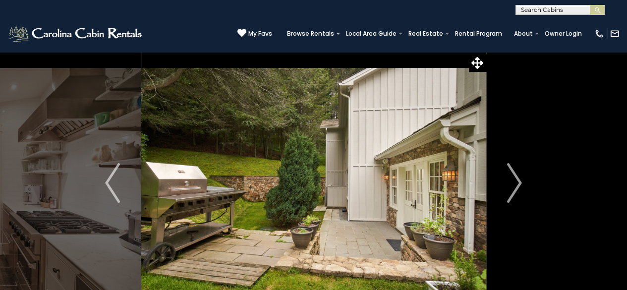
click at [509, 176] on img "Next" at bounding box center [514, 183] width 15 height 40
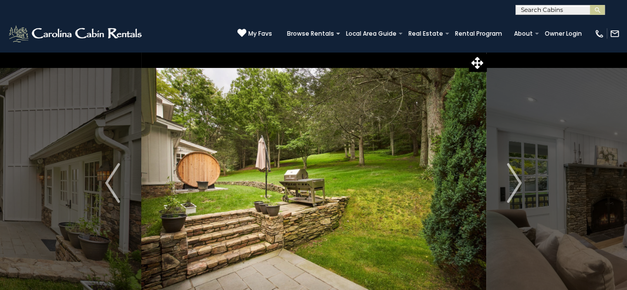
click at [509, 176] on img "Next" at bounding box center [514, 183] width 15 height 40
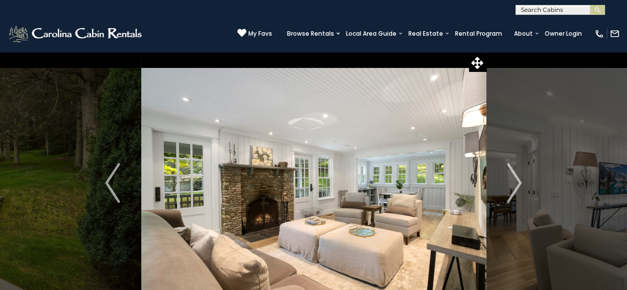
click at [509, 176] on img "Next" at bounding box center [514, 183] width 15 height 40
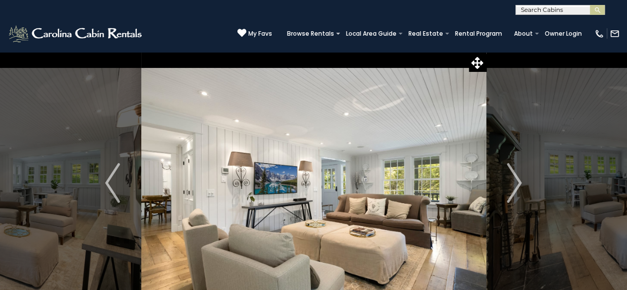
click at [509, 176] on img "Next" at bounding box center [514, 183] width 15 height 40
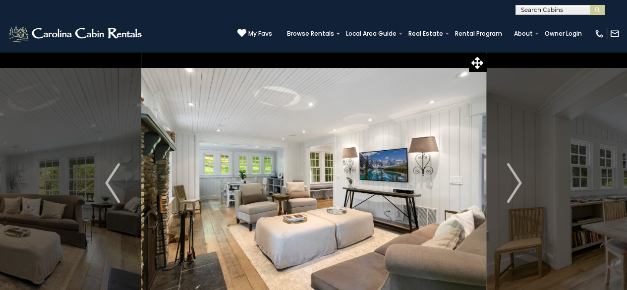
click at [509, 176] on img "Next" at bounding box center [514, 183] width 15 height 40
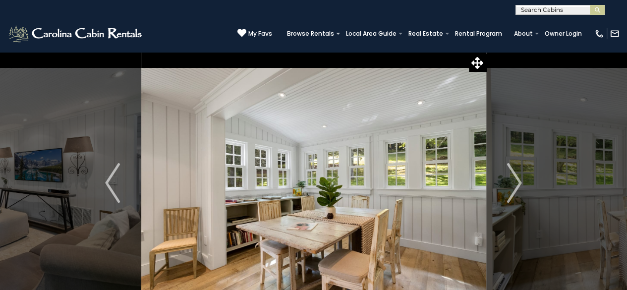
click at [509, 176] on img "Next" at bounding box center [514, 183] width 15 height 40
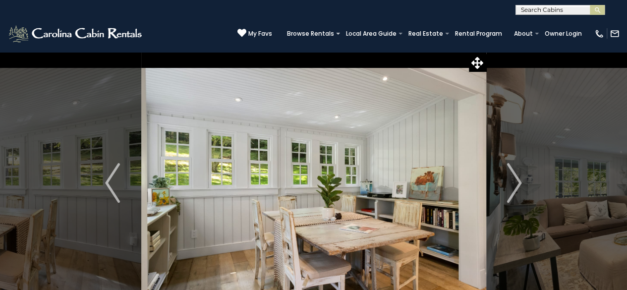
click at [509, 176] on img "Next" at bounding box center [514, 183] width 15 height 40
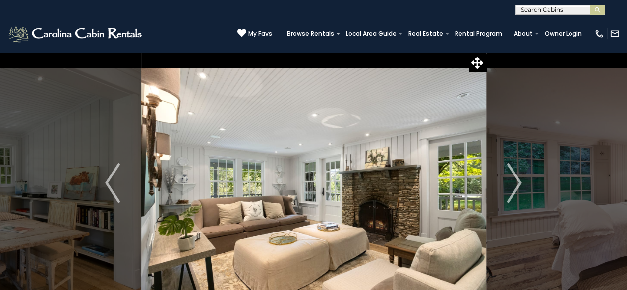
click at [509, 176] on img "Next" at bounding box center [514, 183] width 15 height 40
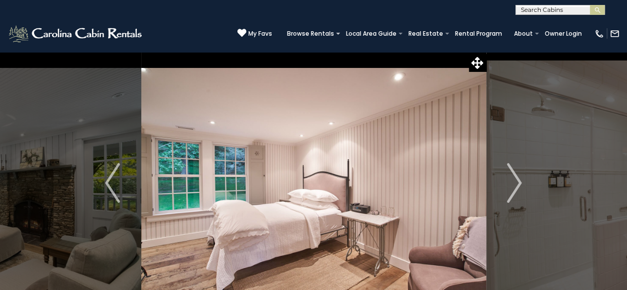
click at [509, 176] on img "Next" at bounding box center [514, 183] width 15 height 40
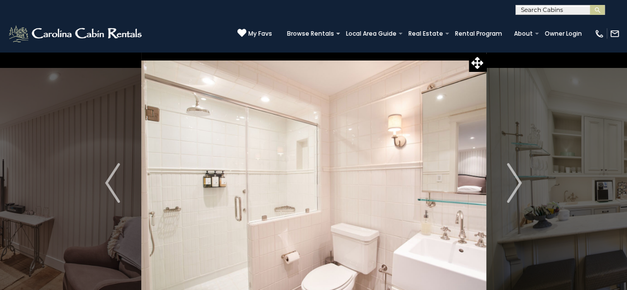
click at [509, 176] on img "Next" at bounding box center [514, 183] width 15 height 40
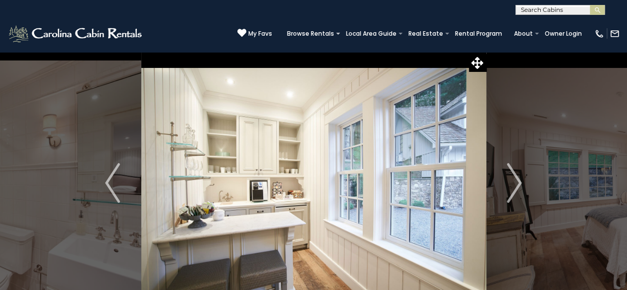
click at [509, 176] on img "Next" at bounding box center [514, 183] width 15 height 40
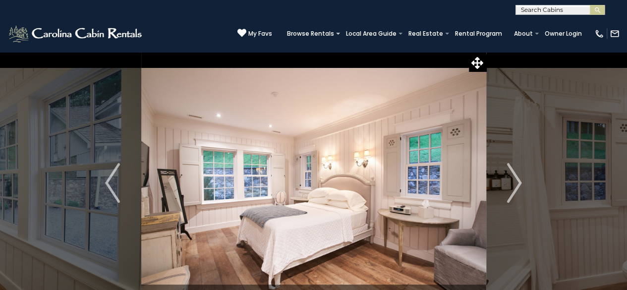
click at [509, 176] on img "Next" at bounding box center [514, 183] width 15 height 40
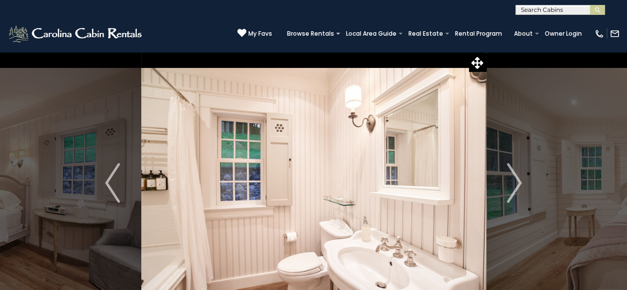
click at [509, 176] on img "Next" at bounding box center [514, 183] width 15 height 40
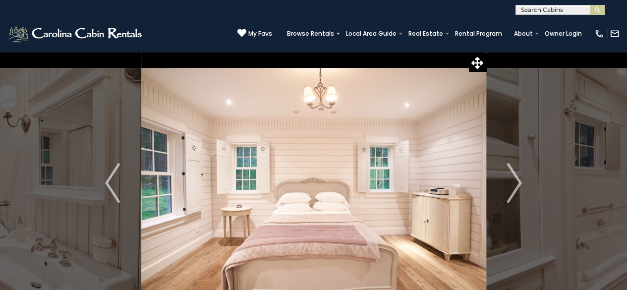
click at [509, 176] on img "Next" at bounding box center [514, 183] width 15 height 40
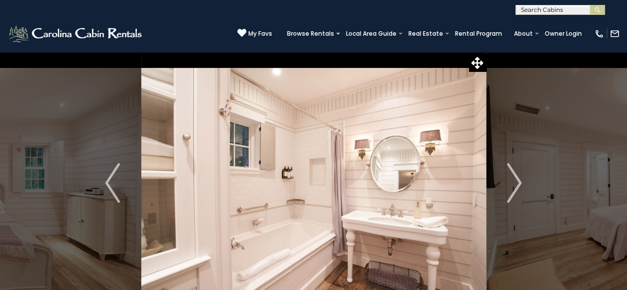
click at [509, 176] on img "Next" at bounding box center [514, 183] width 15 height 40
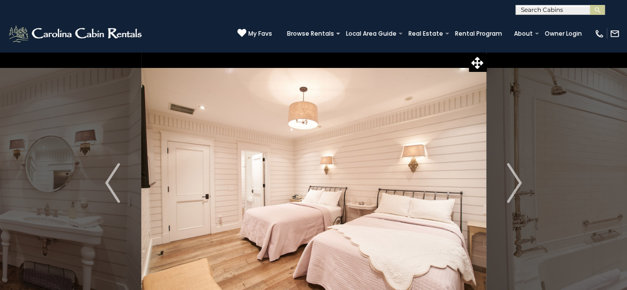
click at [509, 176] on img "Next" at bounding box center [514, 183] width 15 height 40
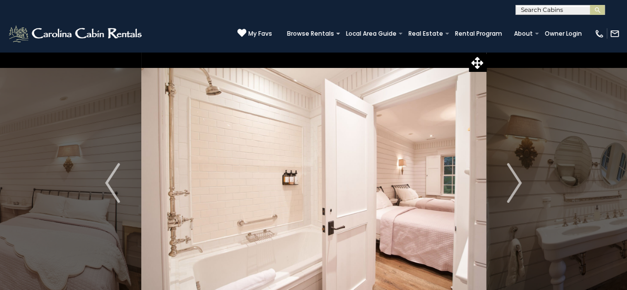
click at [509, 176] on img "Next" at bounding box center [514, 183] width 15 height 40
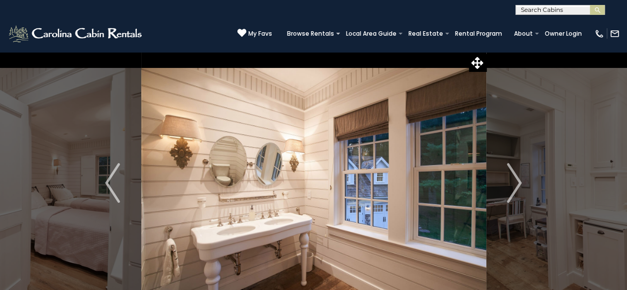
click at [509, 176] on img "Next" at bounding box center [514, 183] width 15 height 40
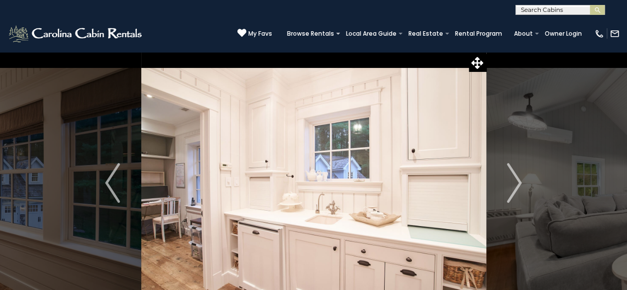
click at [509, 176] on img "Next" at bounding box center [514, 183] width 15 height 40
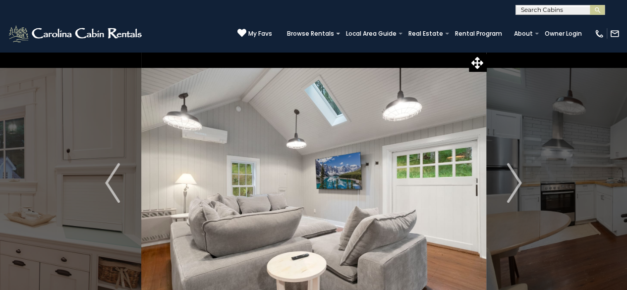
click at [509, 176] on img "Next" at bounding box center [514, 183] width 15 height 40
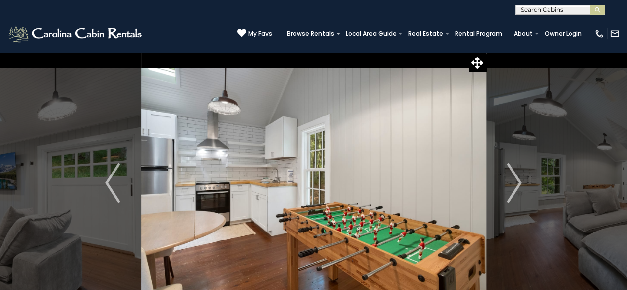
click at [509, 176] on img "Next" at bounding box center [514, 183] width 15 height 40
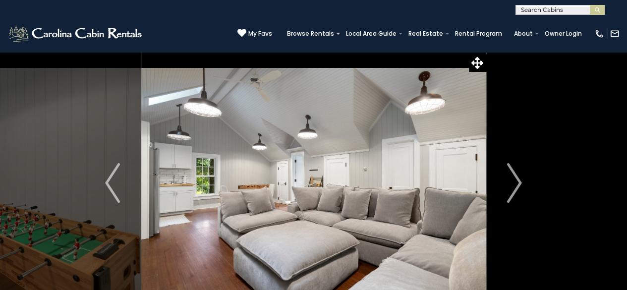
click at [509, 176] on img "Next" at bounding box center [514, 183] width 15 height 40
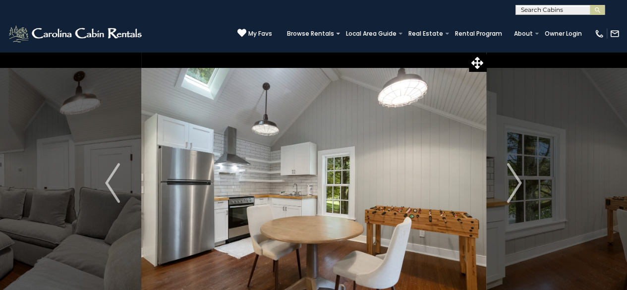
click at [509, 176] on img "Next" at bounding box center [514, 183] width 15 height 40
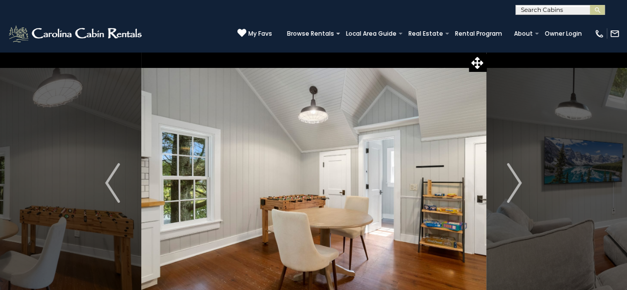
click at [509, 176] on img "Next" at bounding box center [514, 183] width 15 height 40
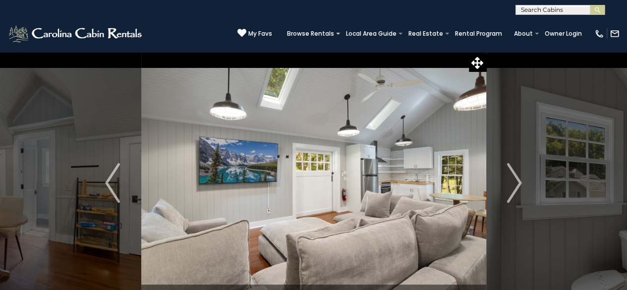
click at [509, 176] on img "Next" at bounding box center [514, 183] width 15 height 40
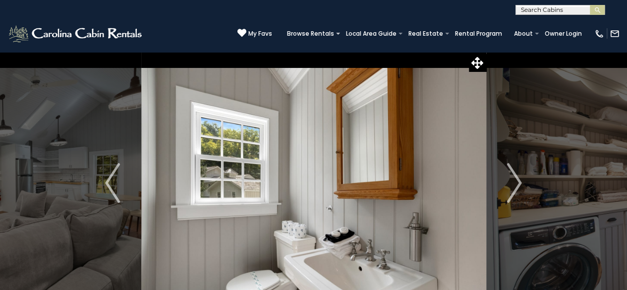
click at [509, 176] on img "Next" at bounding box center [514, 183] width 15 height 40
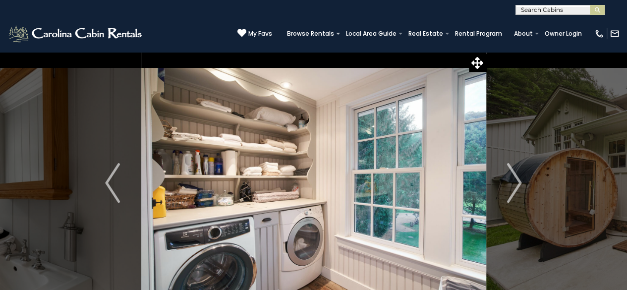
click at [509, 176] on img "Next" at bounding box center [514, 183] width 15 height 40
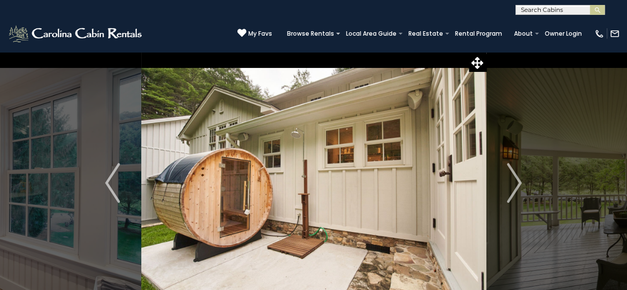
click at [509, 176] on img "Next" at bounding box center [514, 183] width 15 height 40
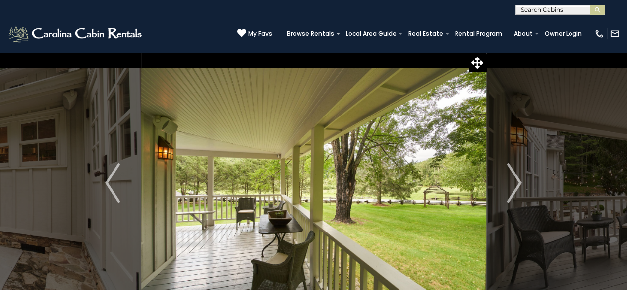
click at [509, 176] on img "Next" at bounding box center [514, 183] width 15 height 40
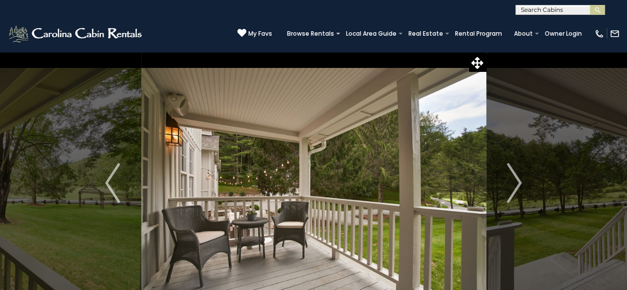
click at [509, 176] on img "Next" at bounding box center [514, 183] width 15 height 40
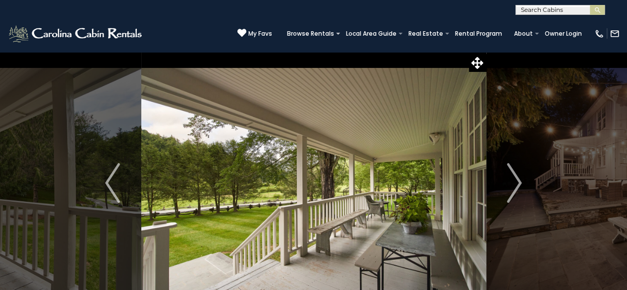
click at [509, 176] on img "Next" at bounding box center [514, 183] width 15 height 40
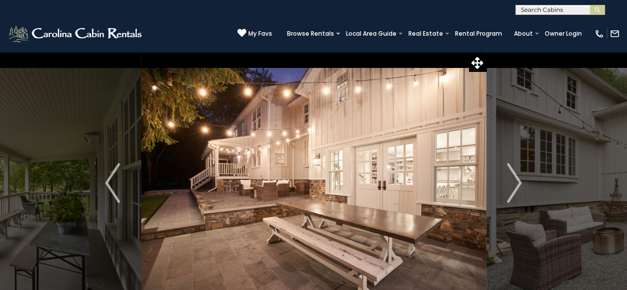
click at [509, 176] on img "Next" at bounding box center [514, 183] width 15 height 40
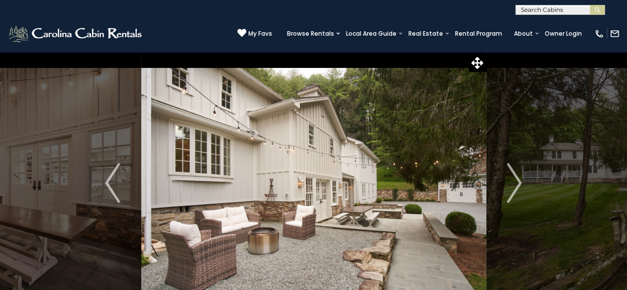
click at [509, 176] on img "Next" at bounding box center [514, 183] width 15 height 40
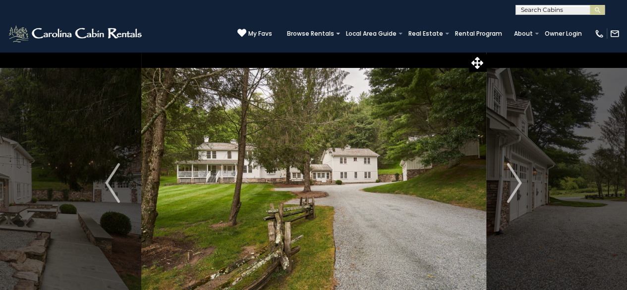
click at [509, 176] on img "Next" at bounding box center [514, 183] width 15 height 40
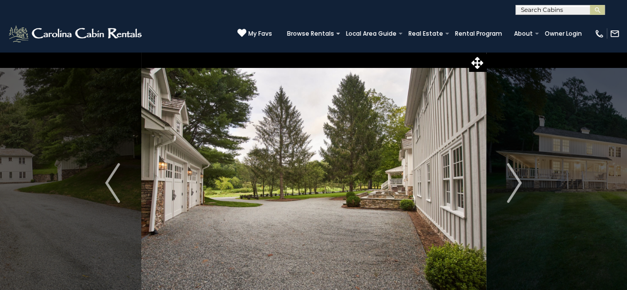
click at [509, 176] on img "Next" at bounding box center [514, 183] width 15 height 40
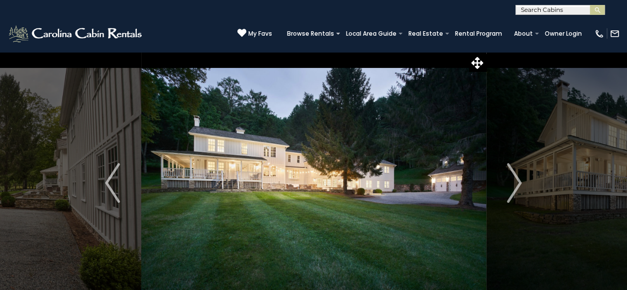
click at [509, 176] on img "Next" at bounding box center [514, 183] width 15 height 40
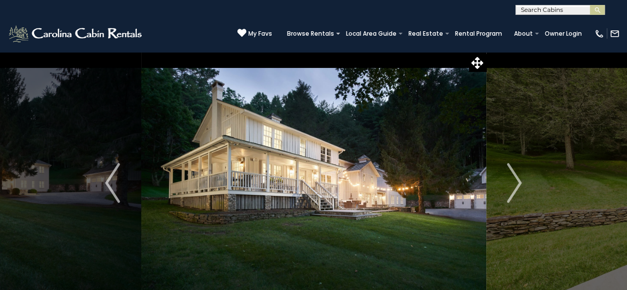
click at [509, 176] on img "Next" at bounding box center [514, 183] width 15 height 40
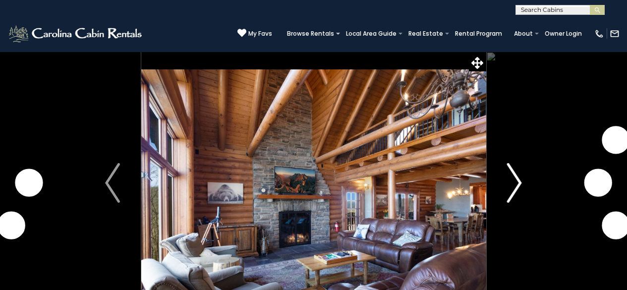
click at [523, 182] on button "Next" at bounding box center [513, 183] width 57 height 263
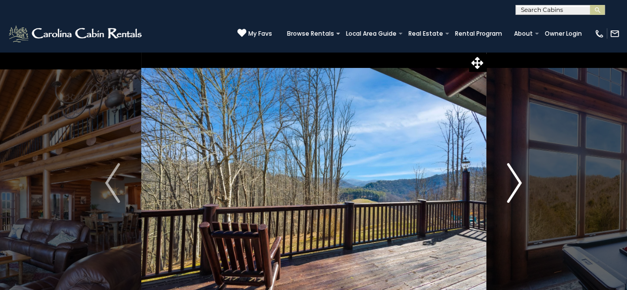
click at [523, 182] on button "Next" at bounding box center [513, 183] width 57 height 263
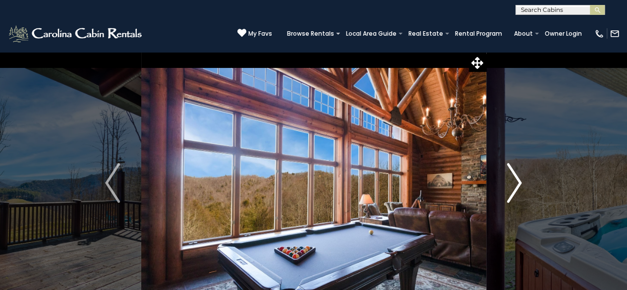
click at [523, 182] on button "Next" at bounding box center [513, 183] width 57 height 263
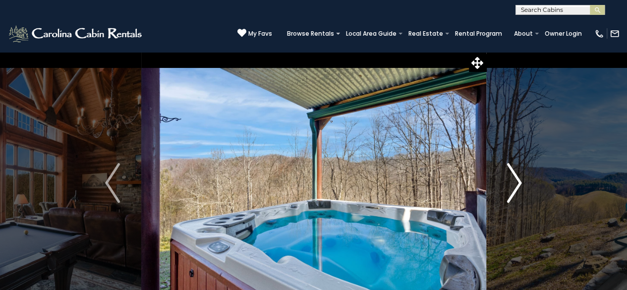
click at [523, 182] on button "Next" at bounding box center [513, 183] width 57 height 263
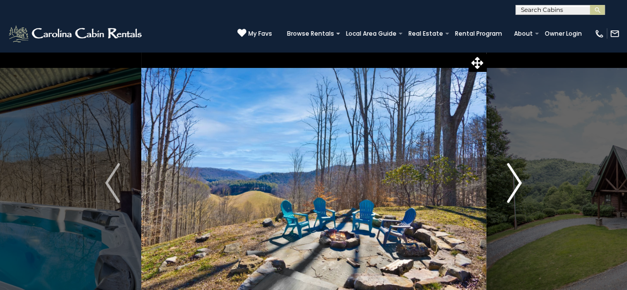
click at [523, 182] on button "Next" at bounding box center [513, 183] width 57 height 263
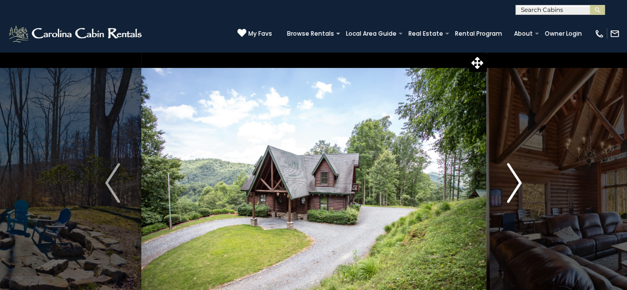
click at [523, 182] on button "Next" at bounding box center [513, 183] width 57 height 263
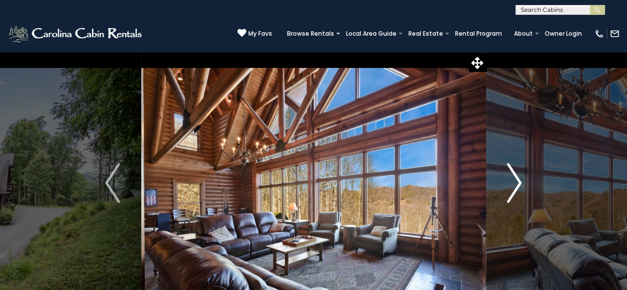
click at [523, 182] on button "Next" at bounding box center [513, 183] width 57 height 263
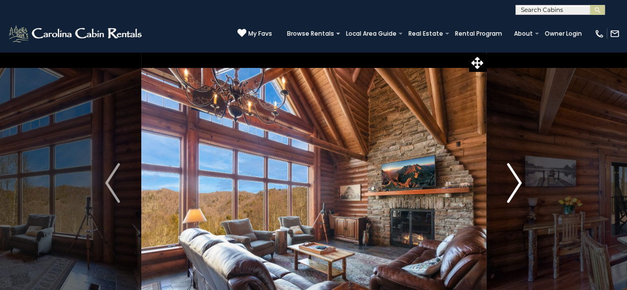
click at [523, 182] on button "Next" at bounding box center [513, 183] width 57 height 263
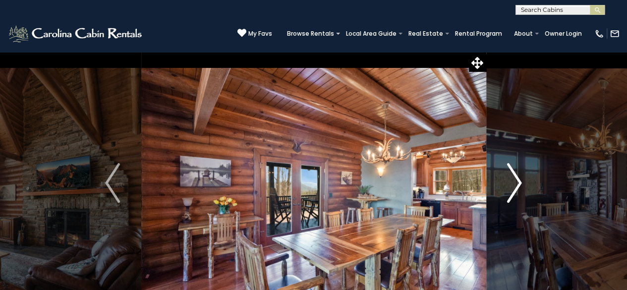
click at [523, 182] on button "Next" at bounding box center [513, 183] width 57 height 263
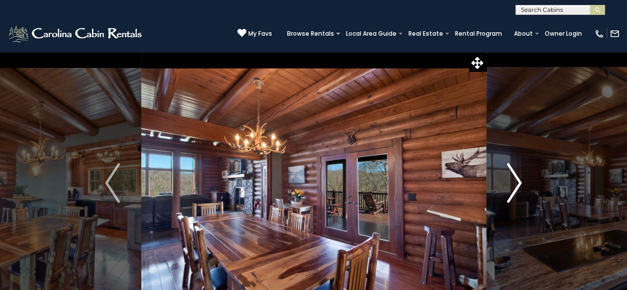
click at [523, 182] on button "Next" at bounding box center [513, 183] width 57 height 263
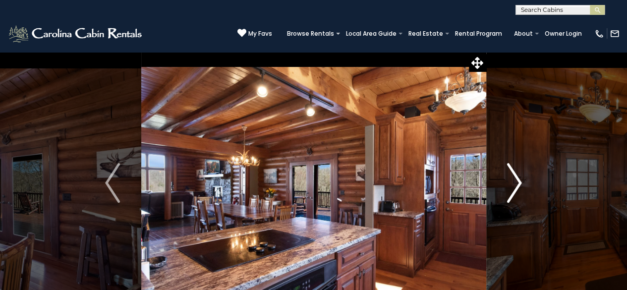
click at [523, 182] on button "Next" at bounding box center [513, 183] width 57 height 263
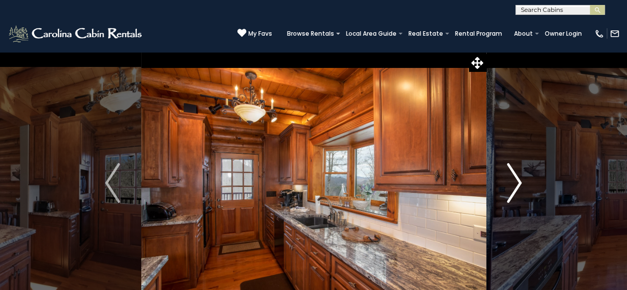
click at [523, 182] on button "Next" at bounding box center [513, 183] width 57 height 263
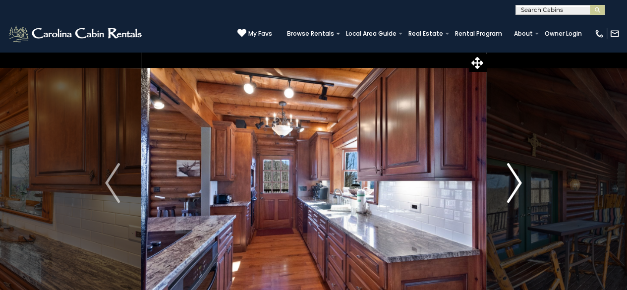
click at [523, 182] on button "Next" at bounding box center [513, 183] width 57 height 263
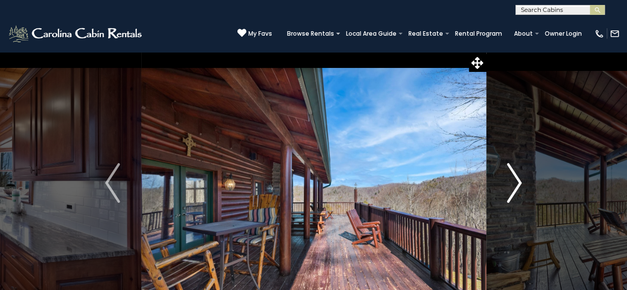
click at [523, 182] on button "Next" at bounding box center [513, 183] width 57 height 263
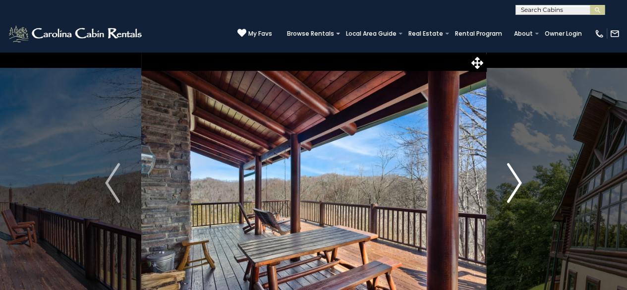
click at [523, 182] on button "Next" at bounding box center [513, 183] width 57 height 263
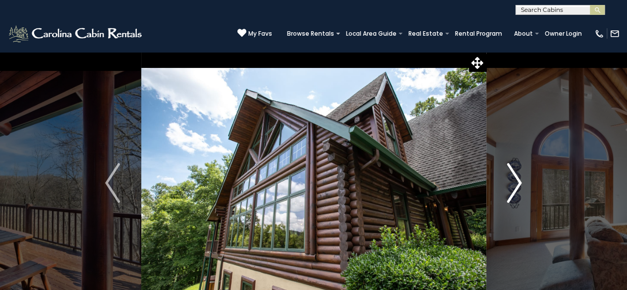
click at [523, 182] on button "Next" at bounding box center [513, 183] width 57 height 263
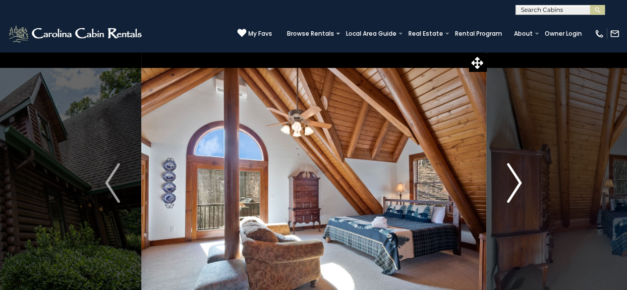
click at [523, 182] on button "Next" at bounding box center [513, 183] width 57 height 263
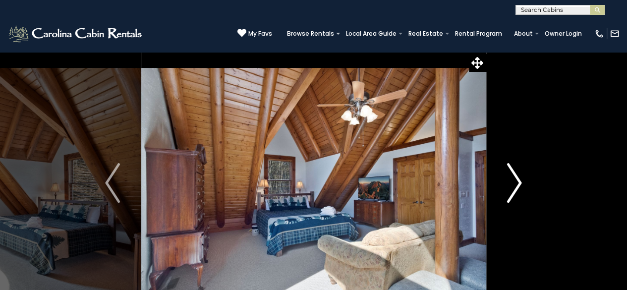
click at [523, 182] on button "Next" at bounding box center [513, 183] width 57 height 263
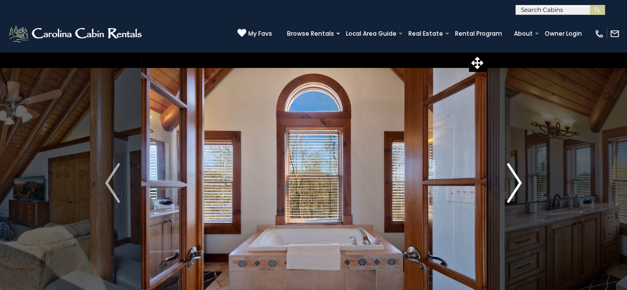
click at [523, 182] on button "Next" at bounding box center [513, 183] width 57 height 263
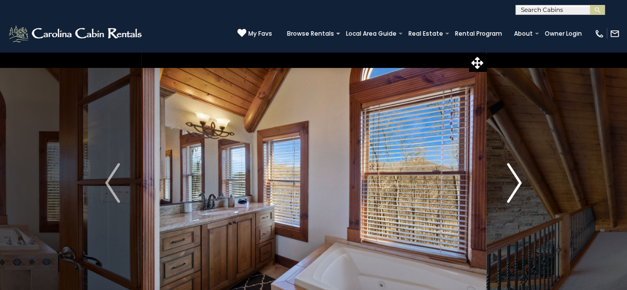
click at [523, 182] on button "Next" at bounding box center [513, 183] width 57 height 263
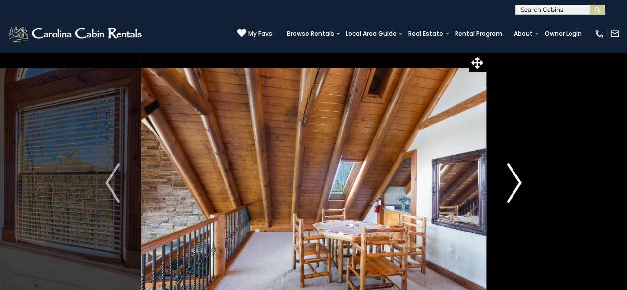
click at [523, 182] on button "Next" at bounding box center [513, 183] width 57 height 263
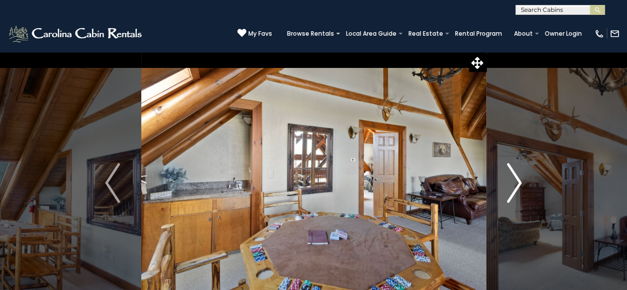
click at [523, 182] on button "Next" at bounding box center [513, 183] width 57 height 263
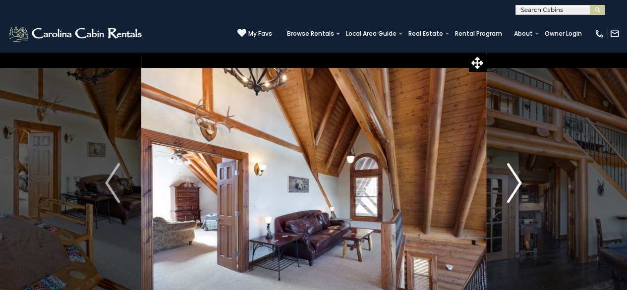
click at [523, 182] on button "Next" at bounding box center [513, 183] width 57 height 263
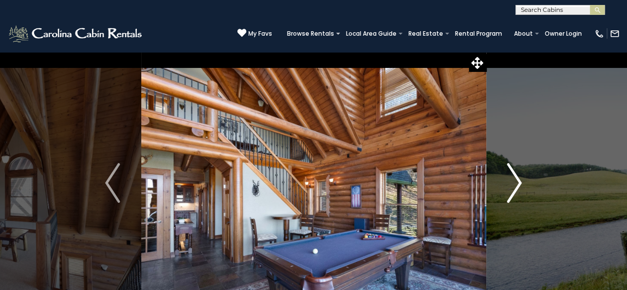
click at [523, 182] on button "Next" at bounding box center [513, 183] width 57 height 263
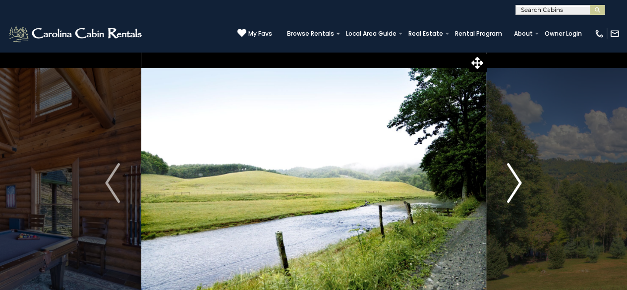
click at [523, 182] on button "Next" at bounding box center [513, 183] width 57 height 263
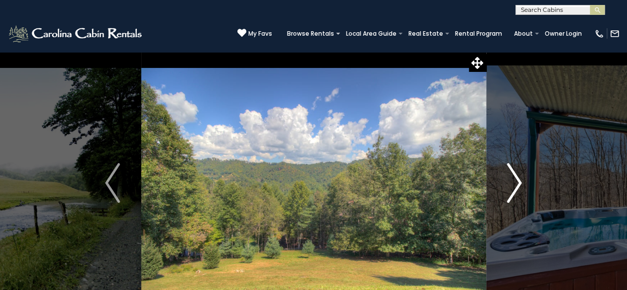
click at [523, 182] on button "Next" at bounding box center [513, 183] width 57 height 263
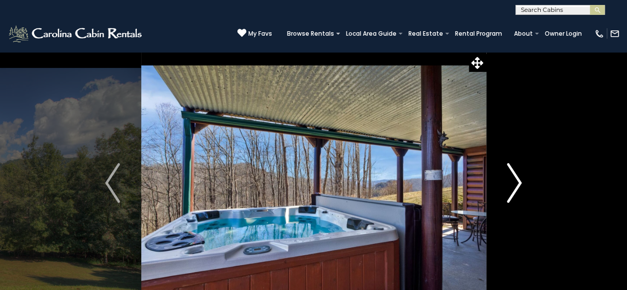
click at [523, 182] on button "Next" at bounding box center [513, 183] width 57 height 263
